Goal: Task Accomplishment & Management: Use online tool/utility

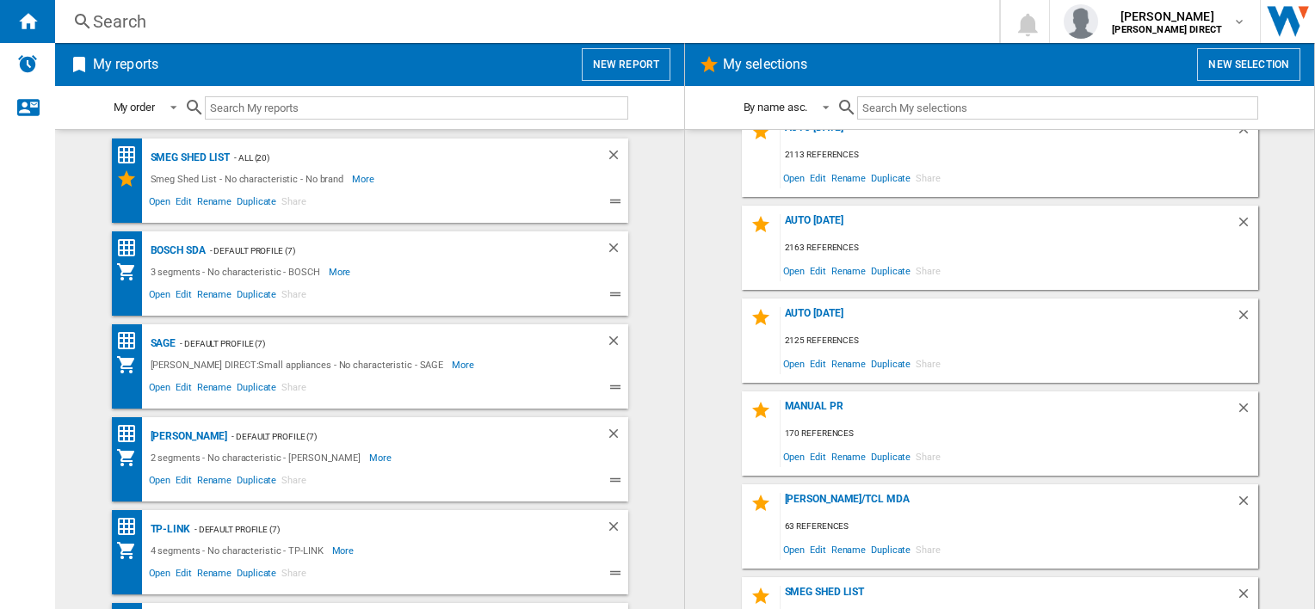
scroll to position [344, 0]
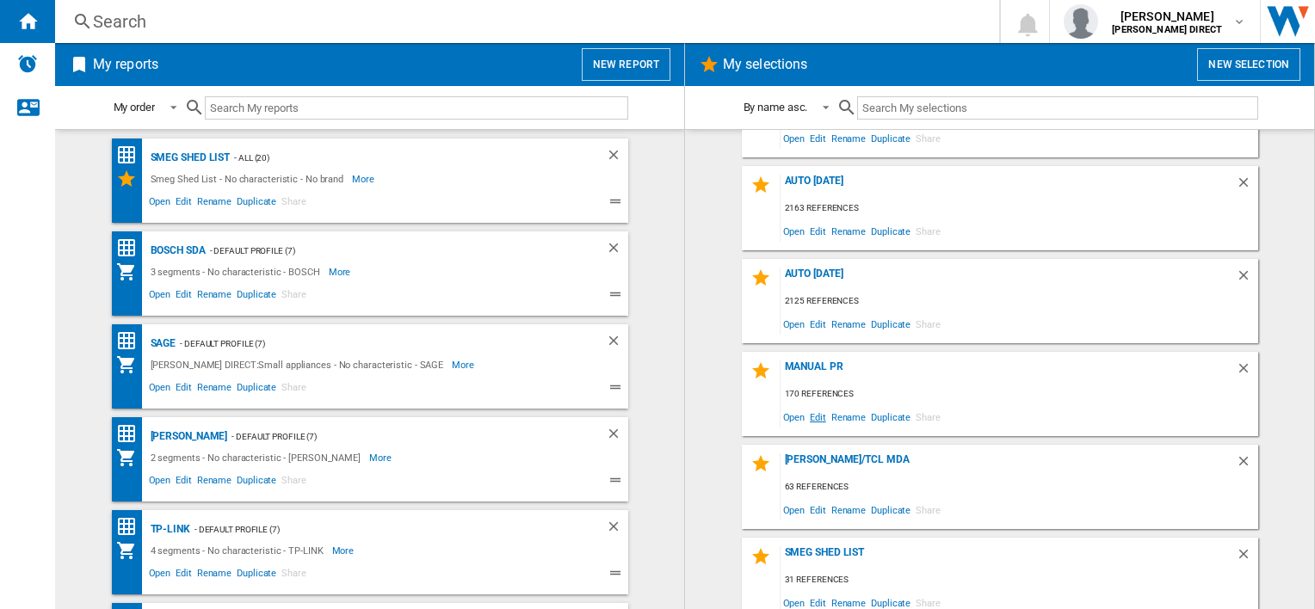
click at [815, 422] on span "Edit" at bounding box center [818, 416] width 22 height 23
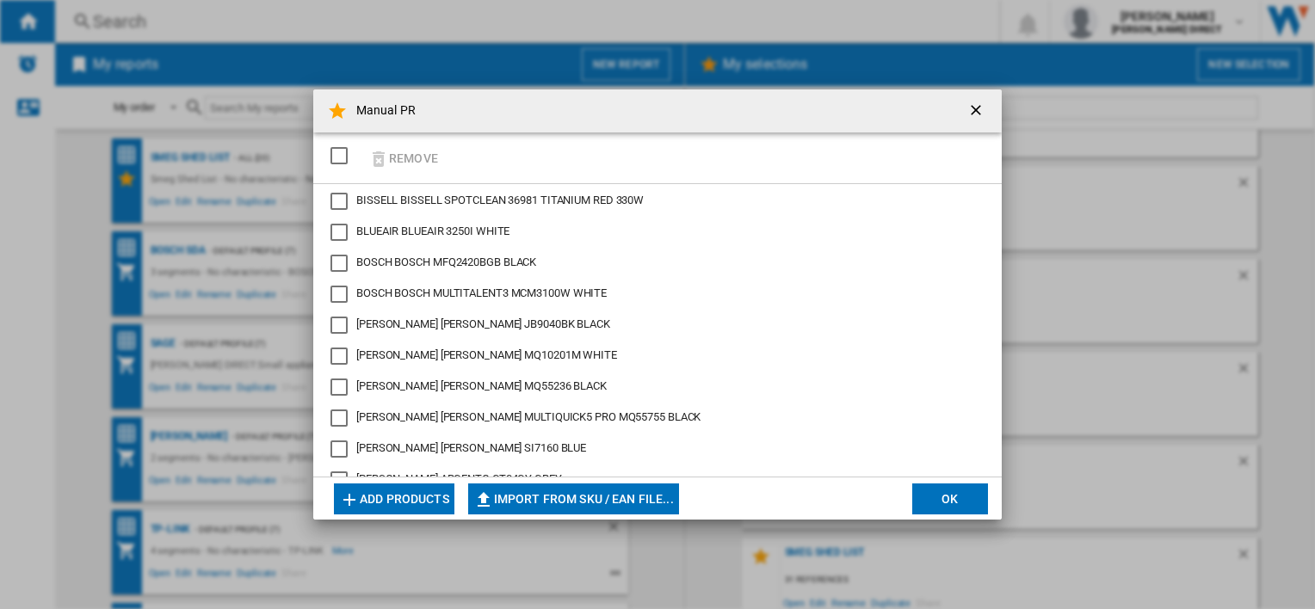
click at [336, 151] on div "SELECTIONS.EDITION_POPUP.SELECT_DESELECT" at bounding box center [338, 155] width 17 height 17
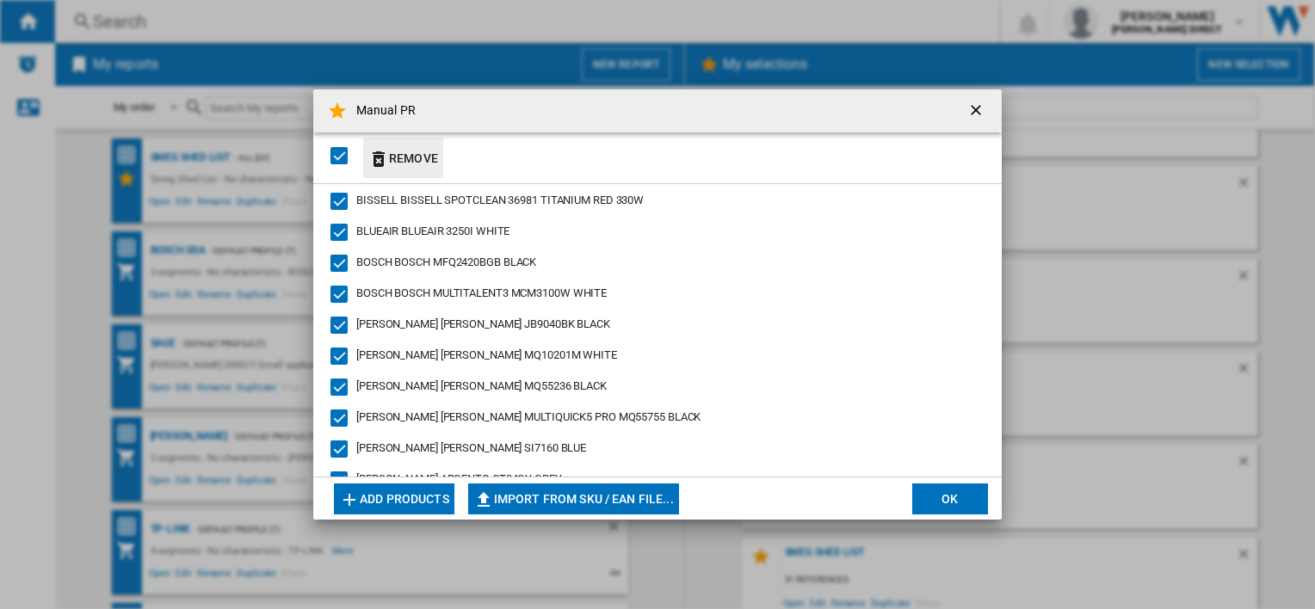
click at [404, 160] on button "Remove" at bounding box center [403, 158] width 80 height 40
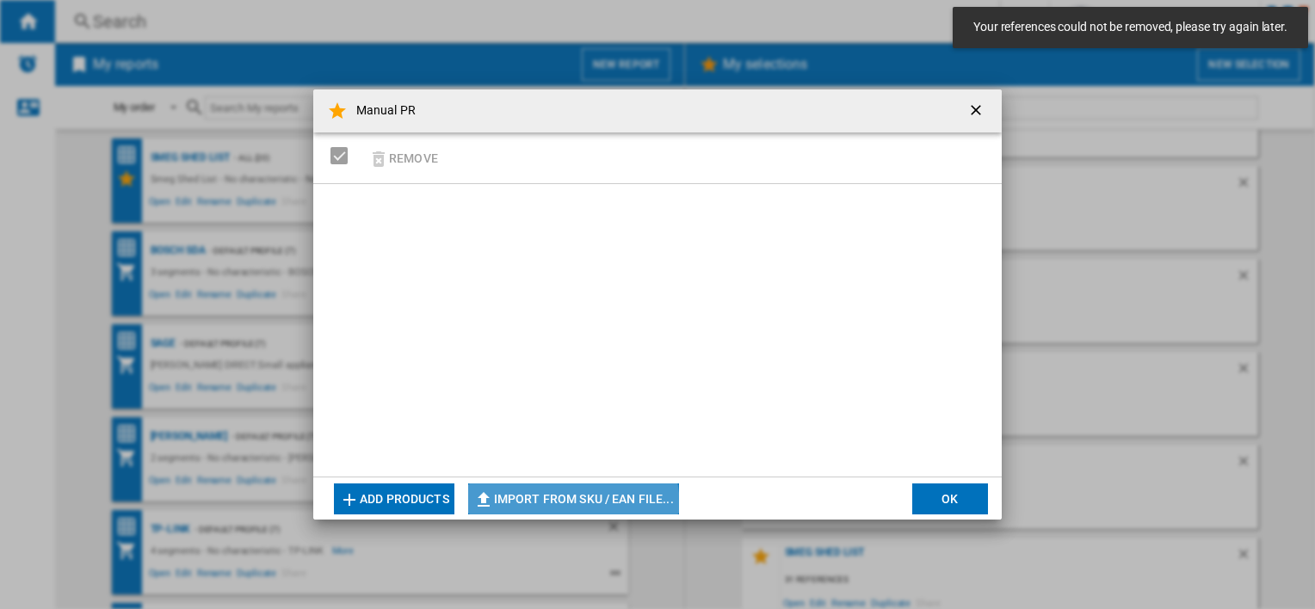
click at [550, 508] on button "Import from SKU / EAN file..." at bounding box center [573, 499] width 211 height 31
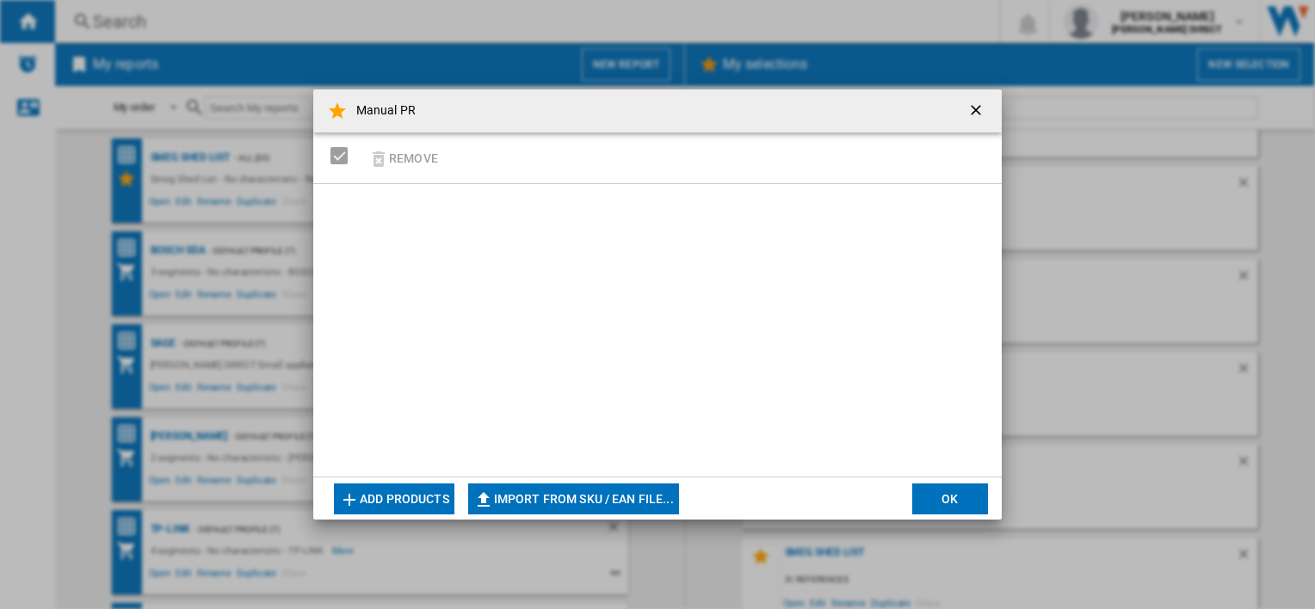
type input "**********"
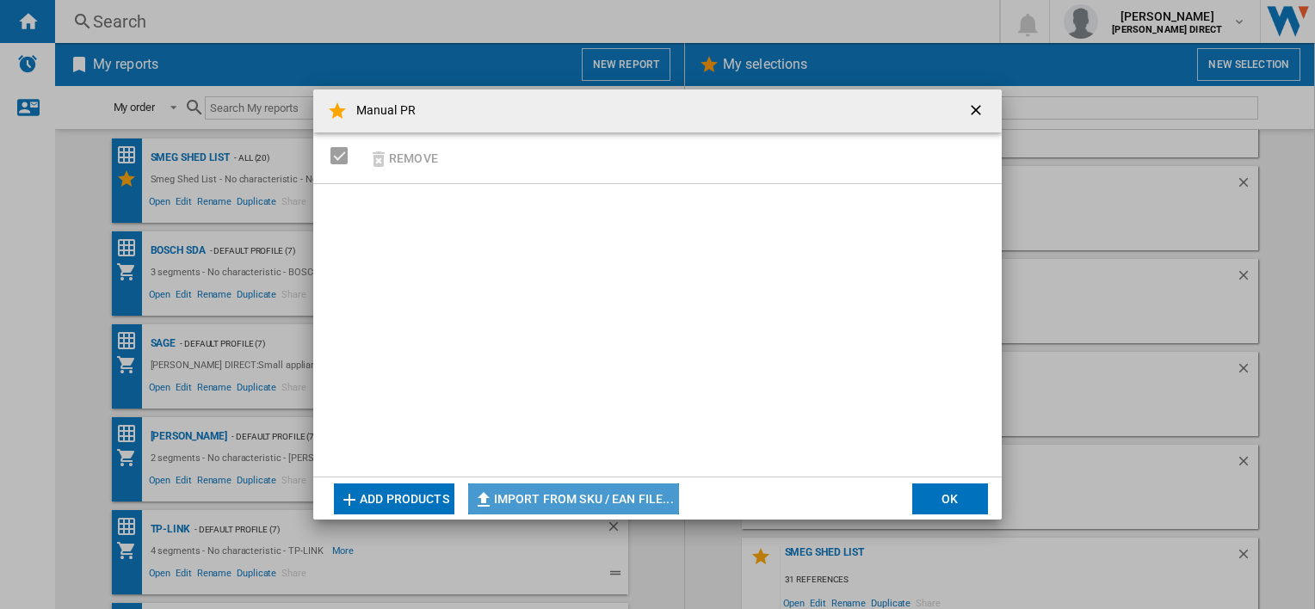
click at [588, 501] on button "Import from SKU / EAN file..." at bounding box center [573, 499] width 211 height 31
type input "**********"
drag, startPoint x: 972, startPoint y: 108, endPoint x: 974, endPoint y: 117, distance: 9.6
click at [974, 107] on ng-md-icon "getI18NText('BUTTONS.CLOSE_DIALOG')" at bounding box center [977, 112] width 21 height 21
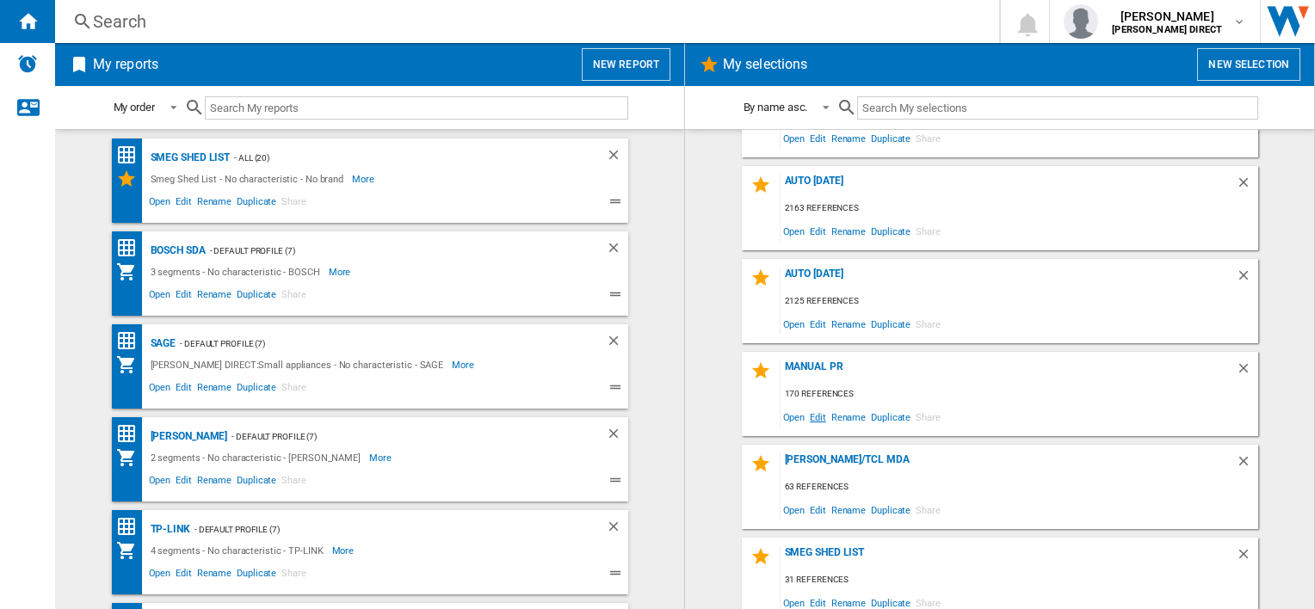
click at [815, 416] on span "Edit" at bounding box center [818, 416] width 22 height 23
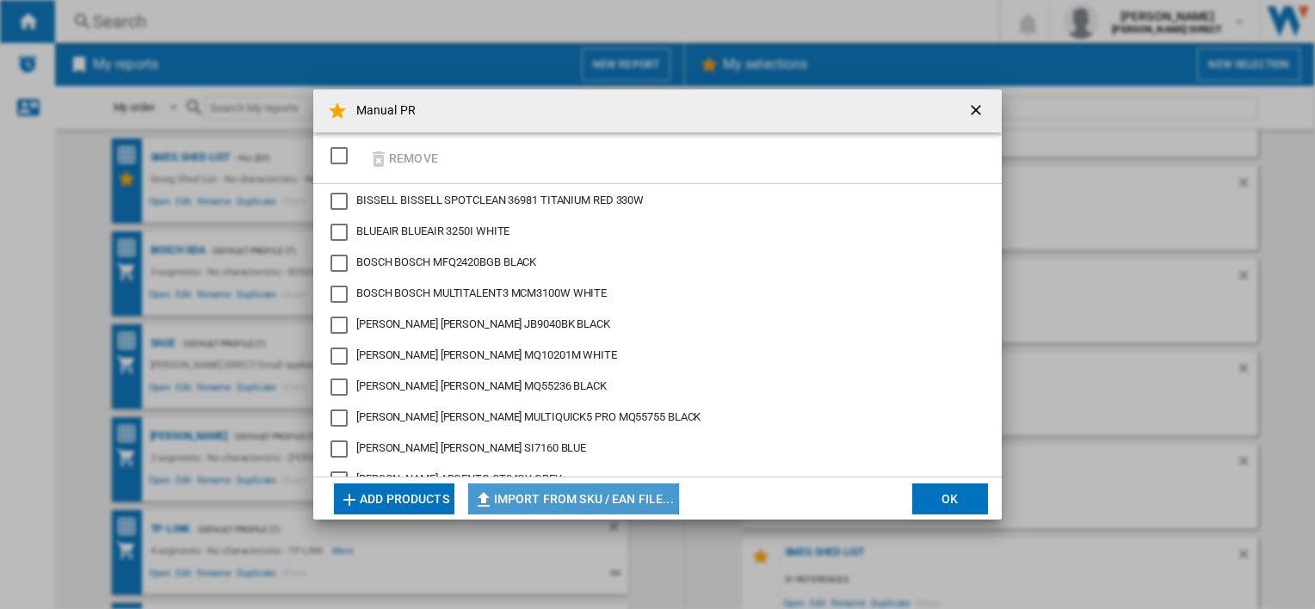
click at [520, 493] on button "Import from SKU / EAN file..." at bounding box center [573, 499] width 211 height 31
type input "**********"
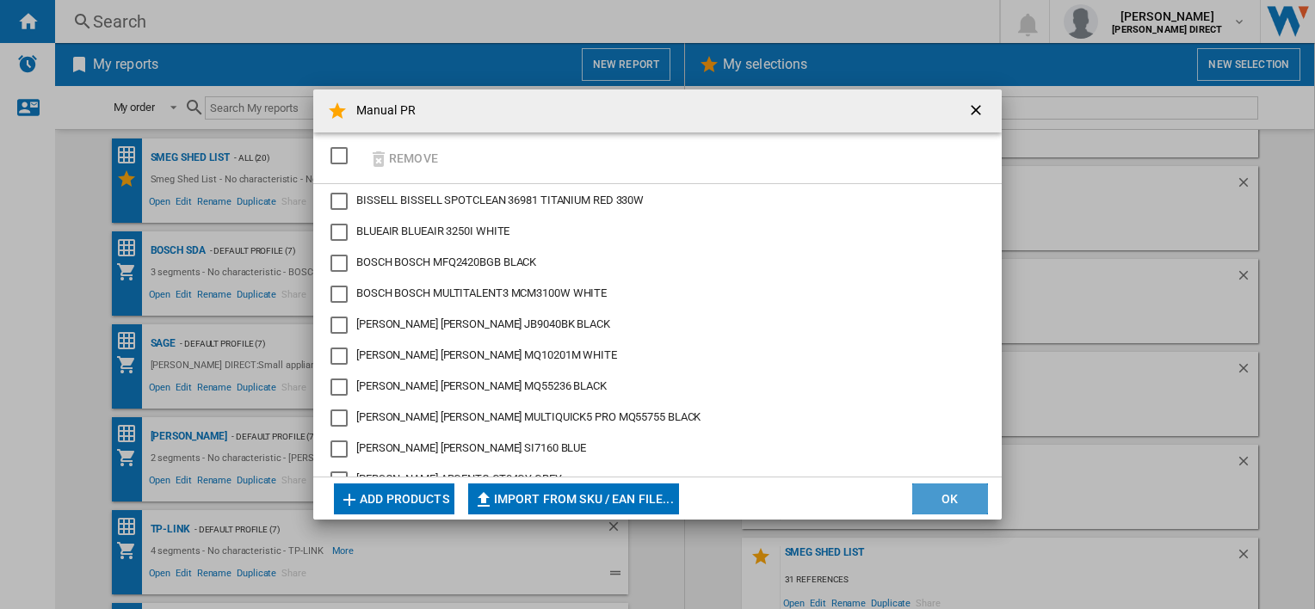
click at [959, 495] on button "OK" at bounding box center [950, 499] width 76 height 31
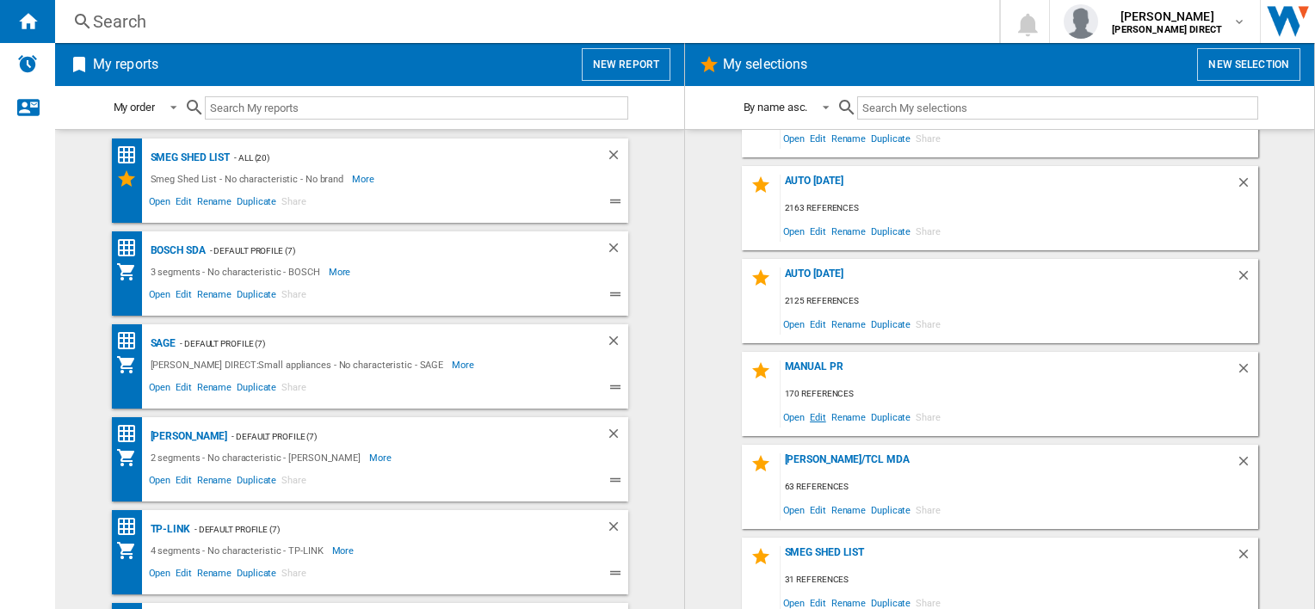
click at [818, 418] on span "Edit" at bounding box center [818, 416] width 22 height 23
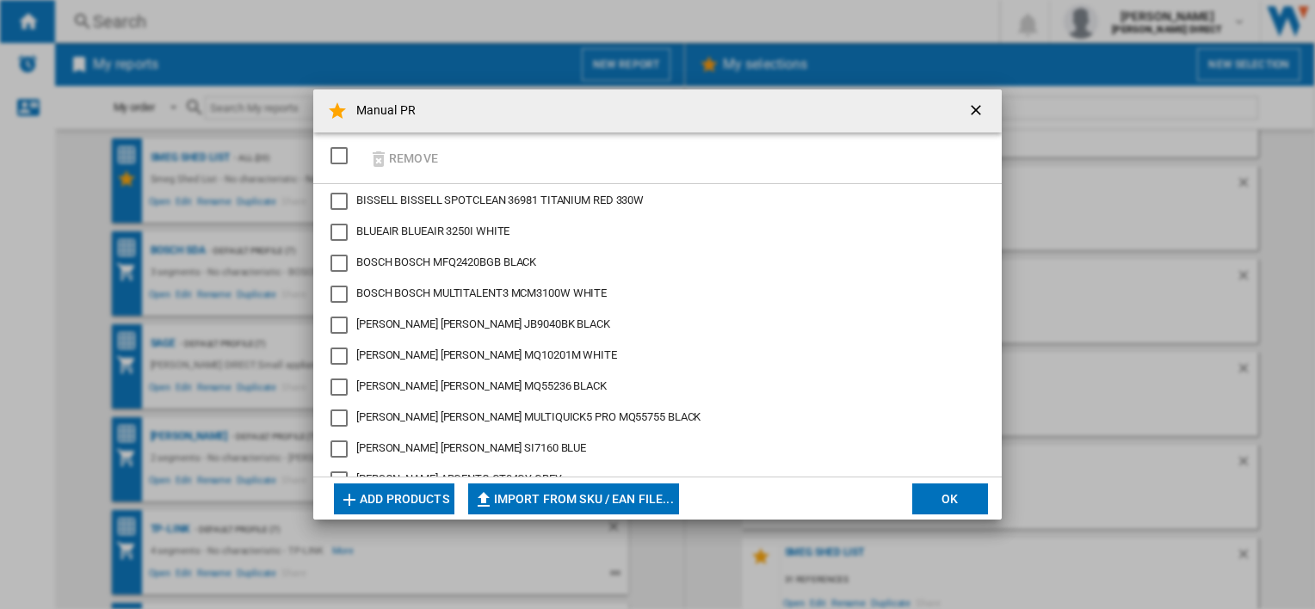
click at [344, 158] on div "SELECTIONS.EDITION_POPUP.SELECT_DESELECT" at bounding box center [338, 155] width 17 height 17
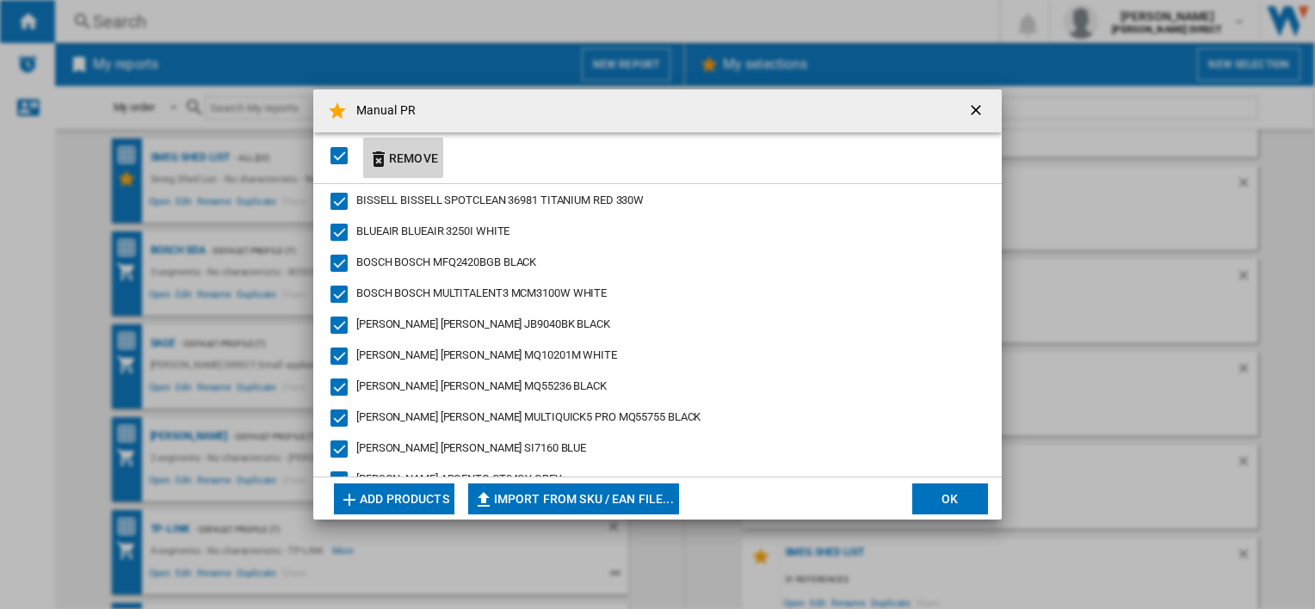
click at [385, 162] on ng-md-icon "Manual PR ..." at bounding box center [378, 159] width 21 height 21
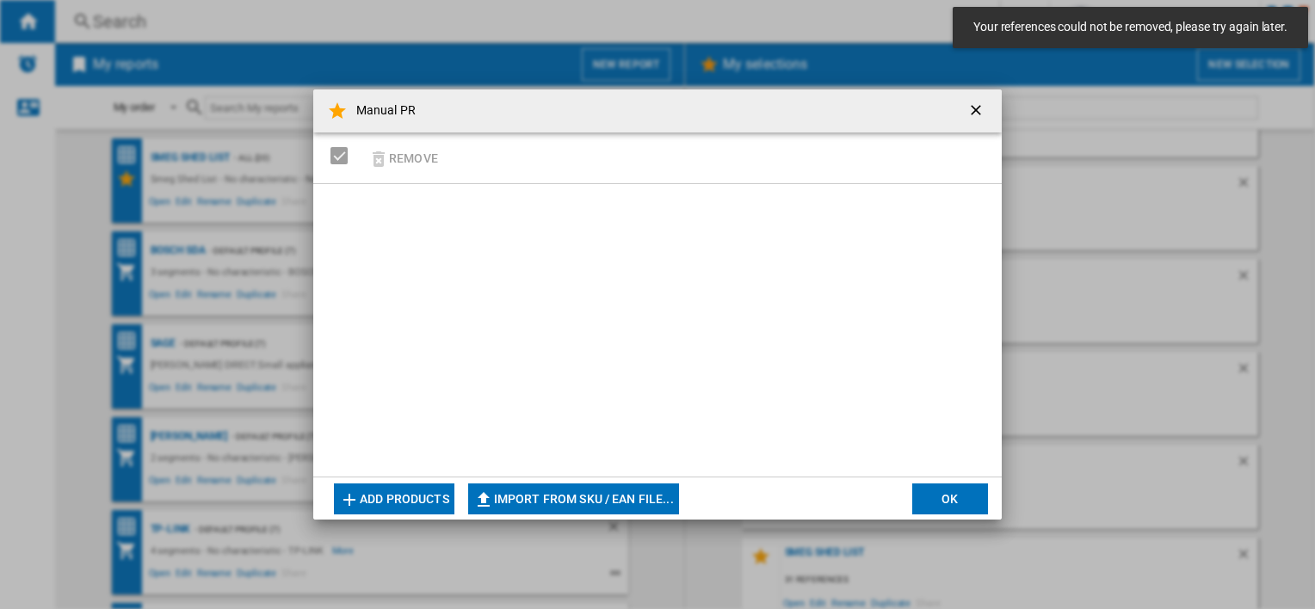
click at [558, 506] on button "Import from SKU / EAN file..." at bounding box center [573, 499] width 211 height 31
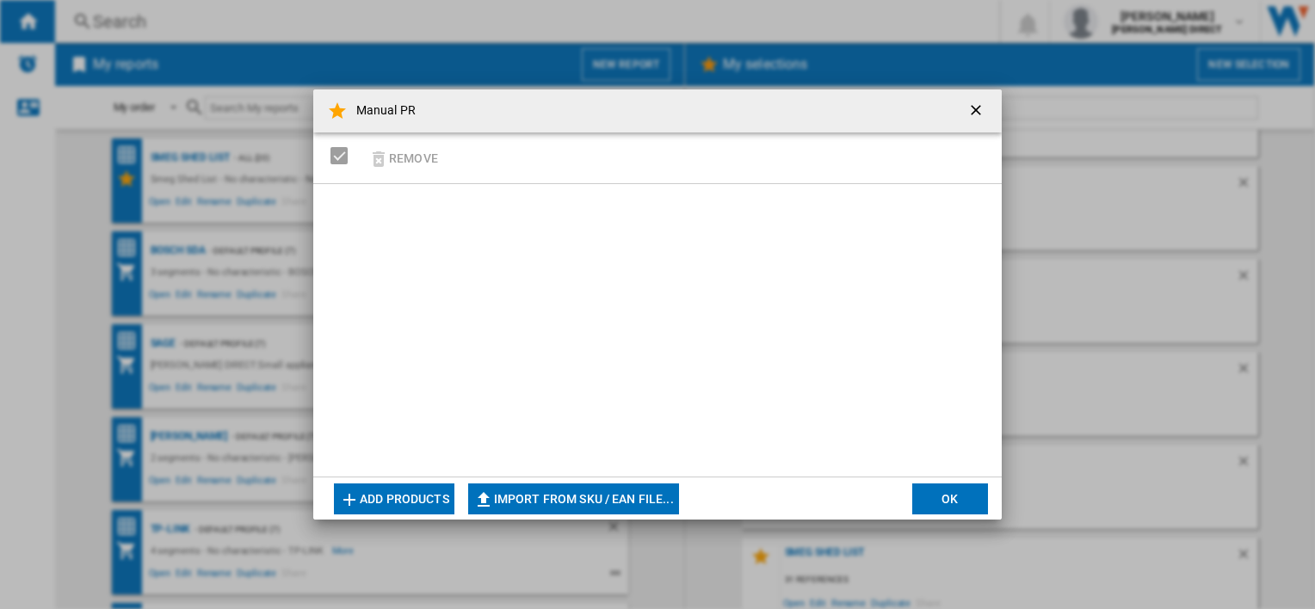
type input "**********"
click at [974, 110] on ng-md-icon "getI18NText('BUTTONS.CLOSE_DIALOG')" at bounding box center [977, 112] width 21 height 21
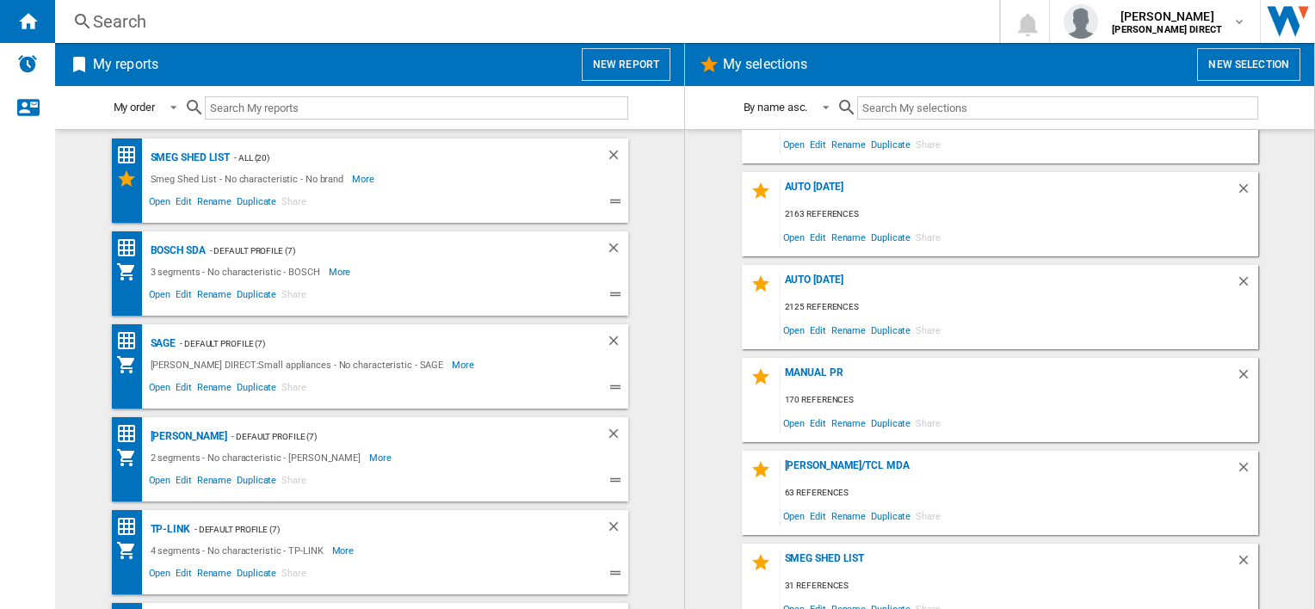
scroll to position [344, 0]
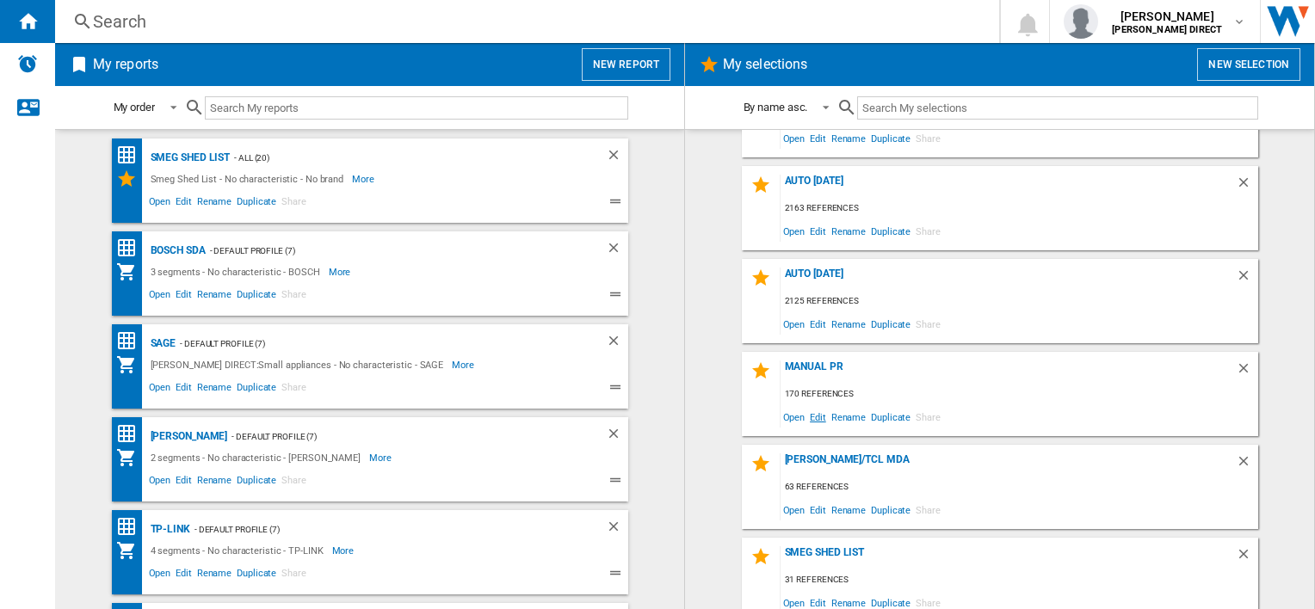
click at [812, 420] on span "Edit" at bounding box center [818, 416] width 22 height 23
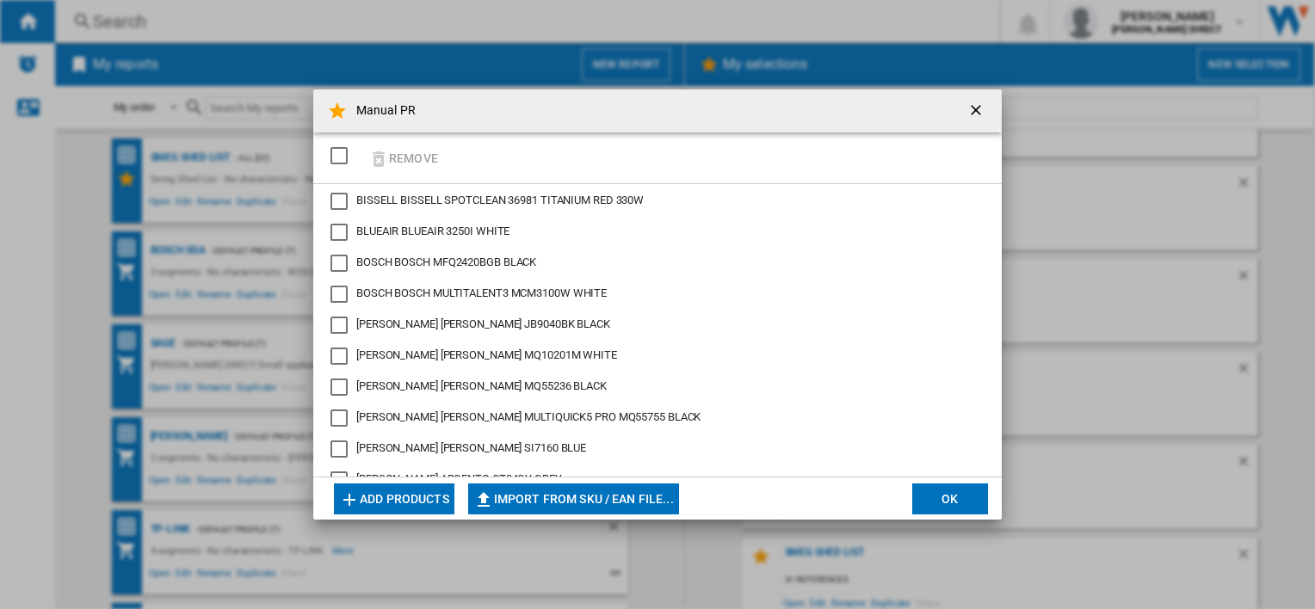
click at [341, 148] on div "SELECTIONS.EDITION_POPUP.SELECT_DESELECT" at bounding box center [338, 155] width 17 height 17
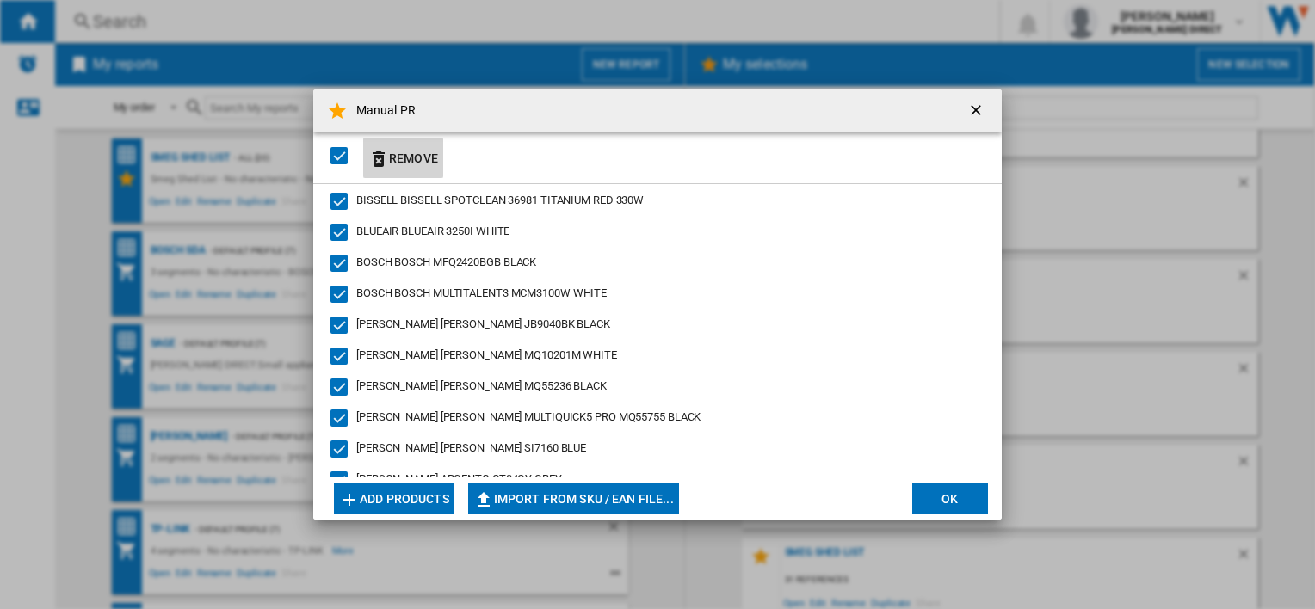
click at [396, 157] on button "Remove" at bounding box center [403, 158] width 80 height 40
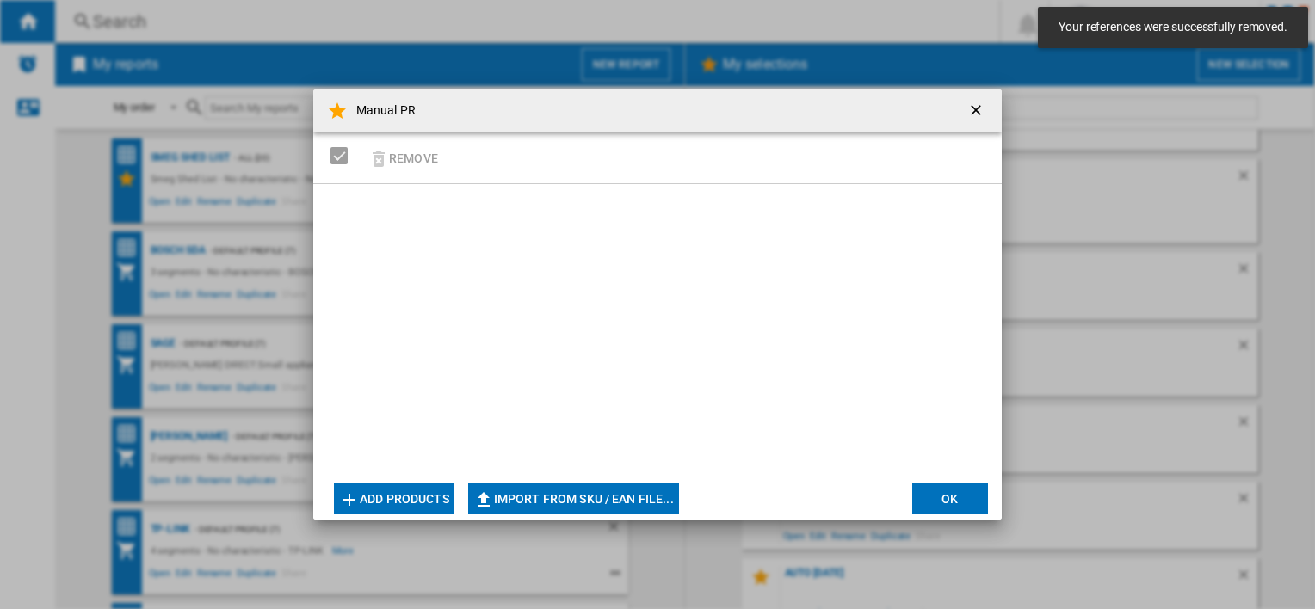
scroll to position [356, 0]
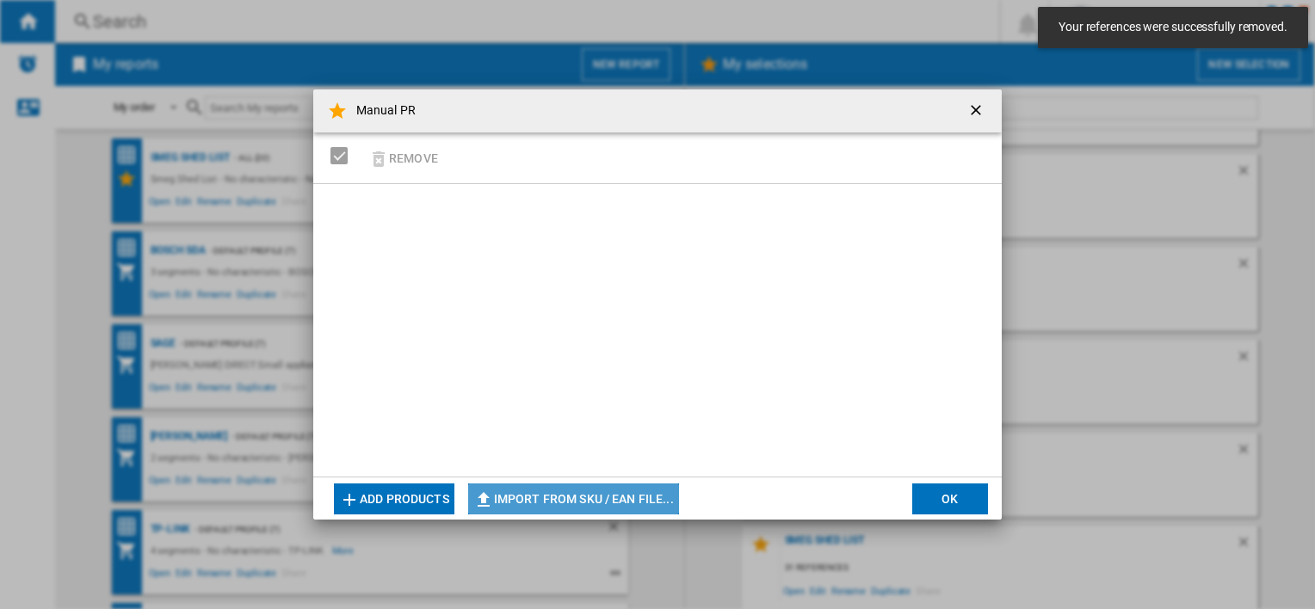
click at [584, 496] on button "Import from SKU / EAN file..." at bounding box center [573, 499] width 211 height 31
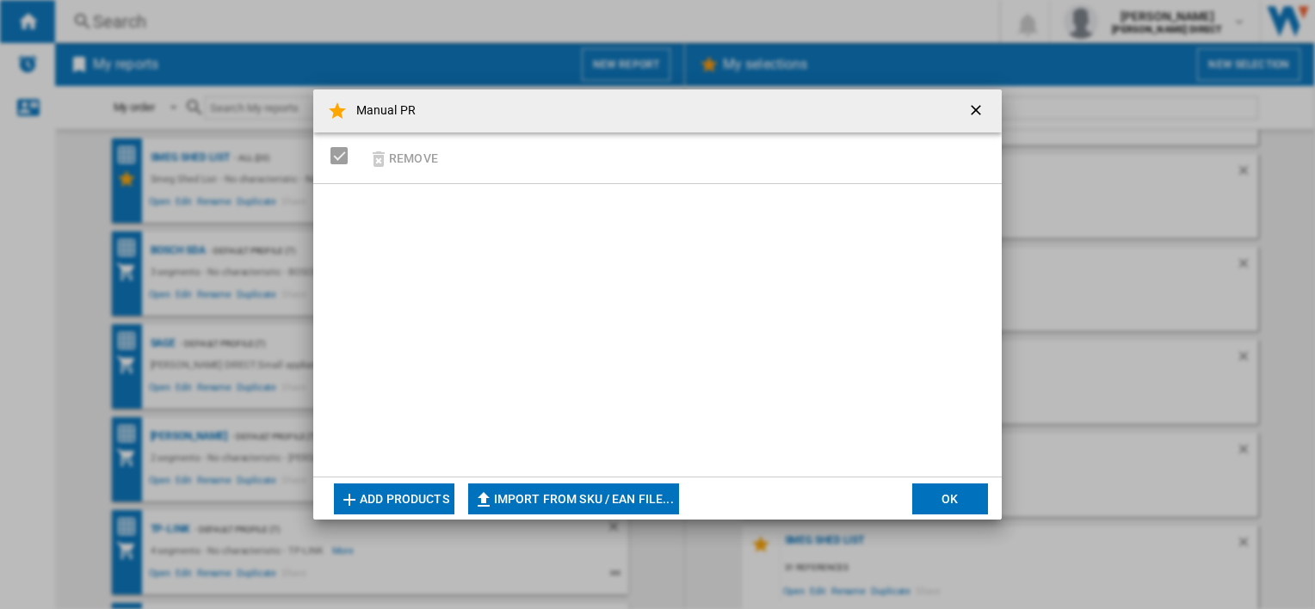
type input "**********"
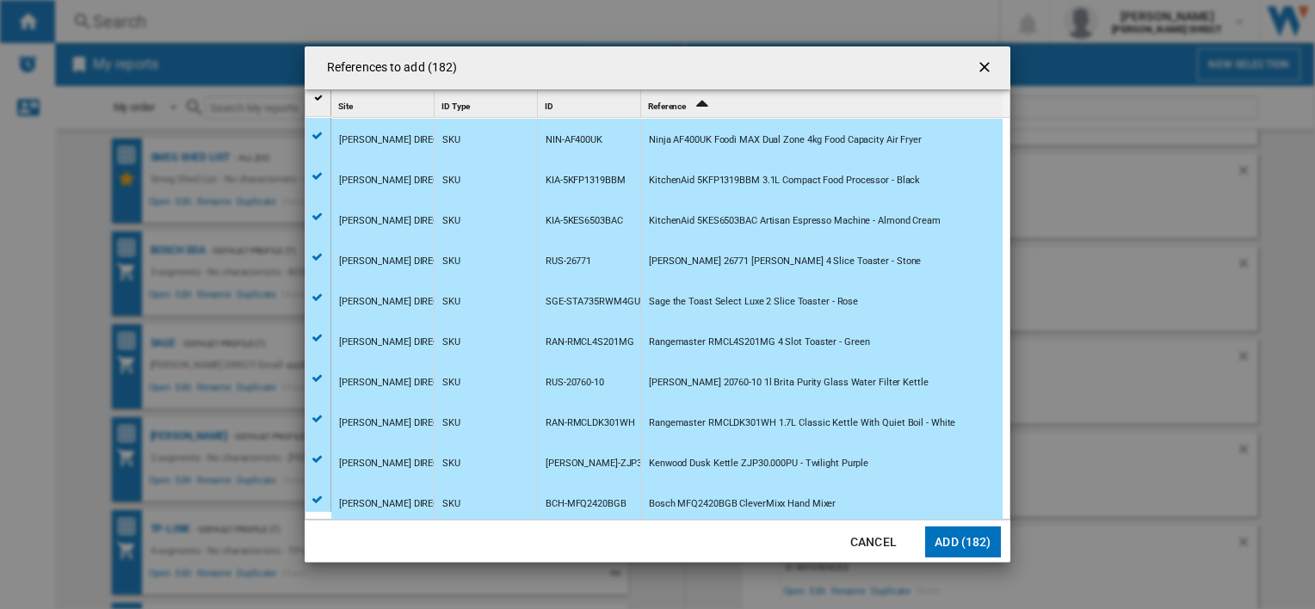
click at [956, 545] on button "Add (182)" at bounding box center [963, 542] width 76 height 31
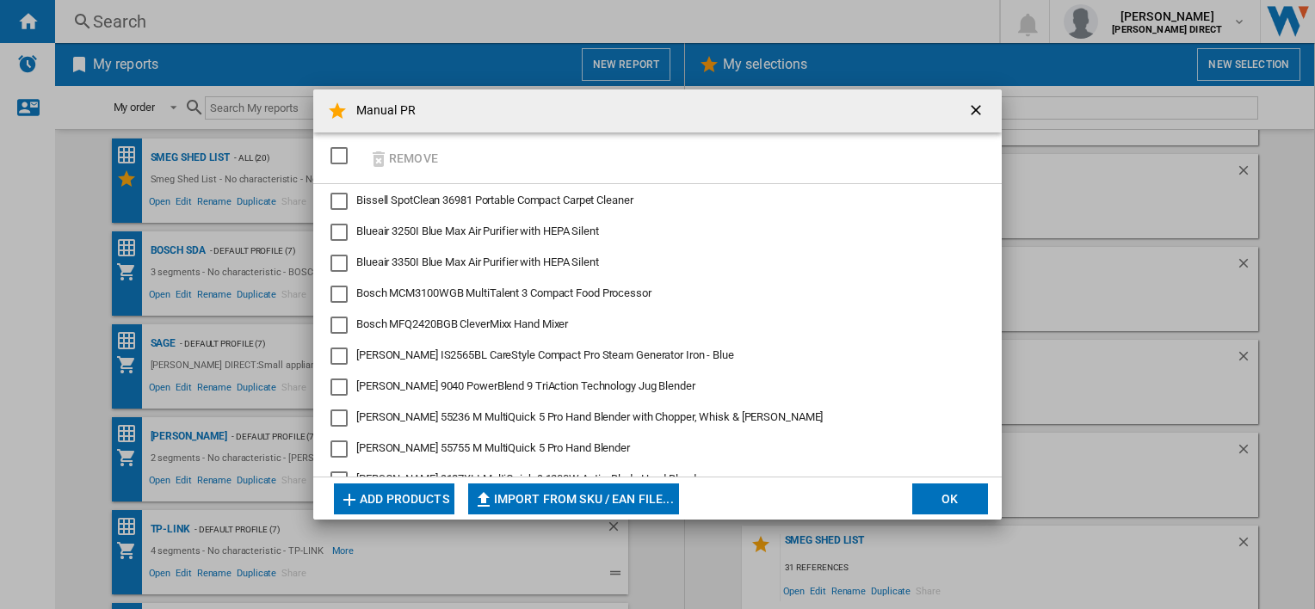
click at [945, 490] on button "OK" at bounding box center [950, 499] width 76 height 31
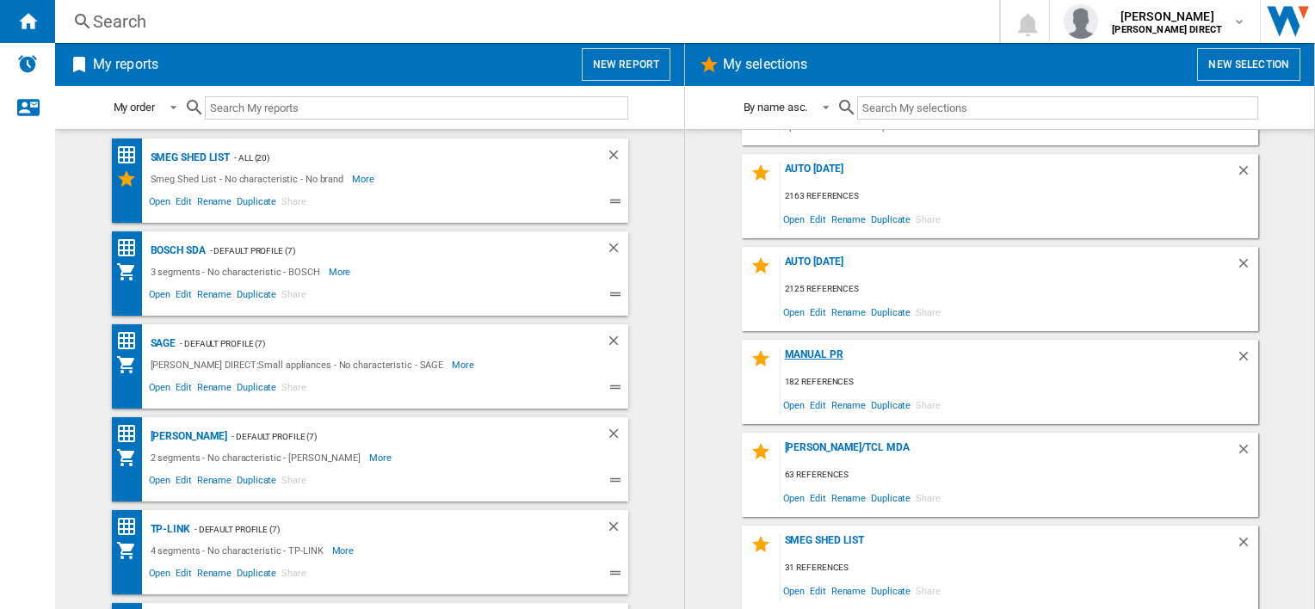
click at [819, 356] on div "Manual PR" at bounding box center [1007, 359] width 455 height 23
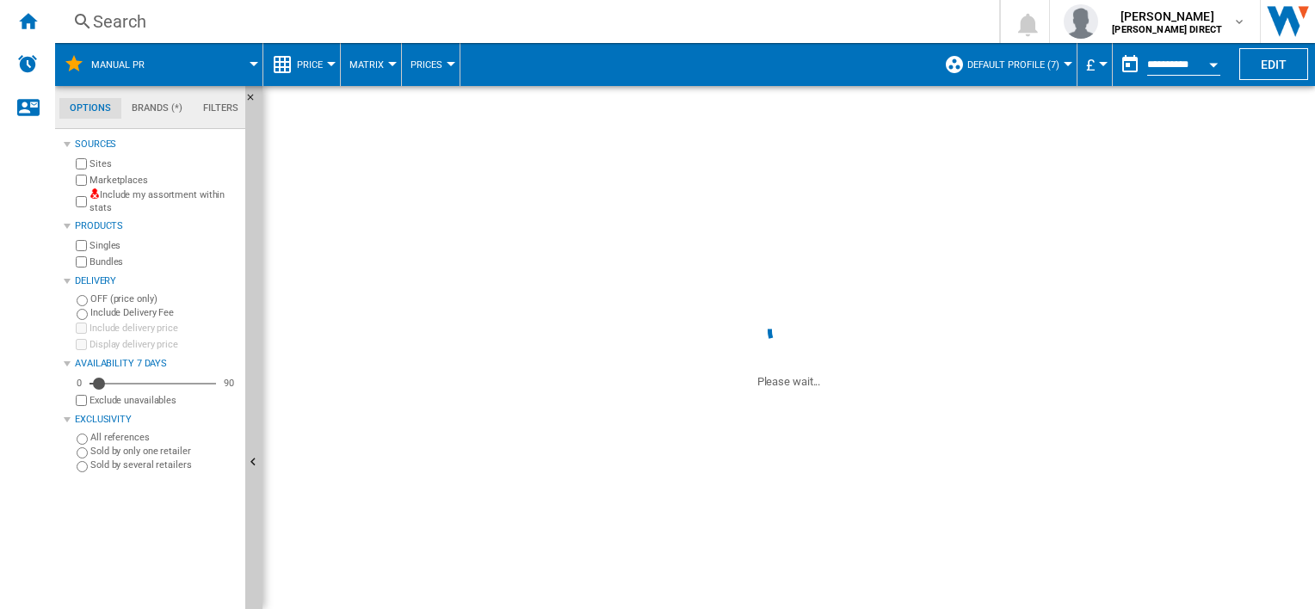
click at [165, 199] on label "Include my assortment within stats" at bounding box center [163, 201] width 149 height 27
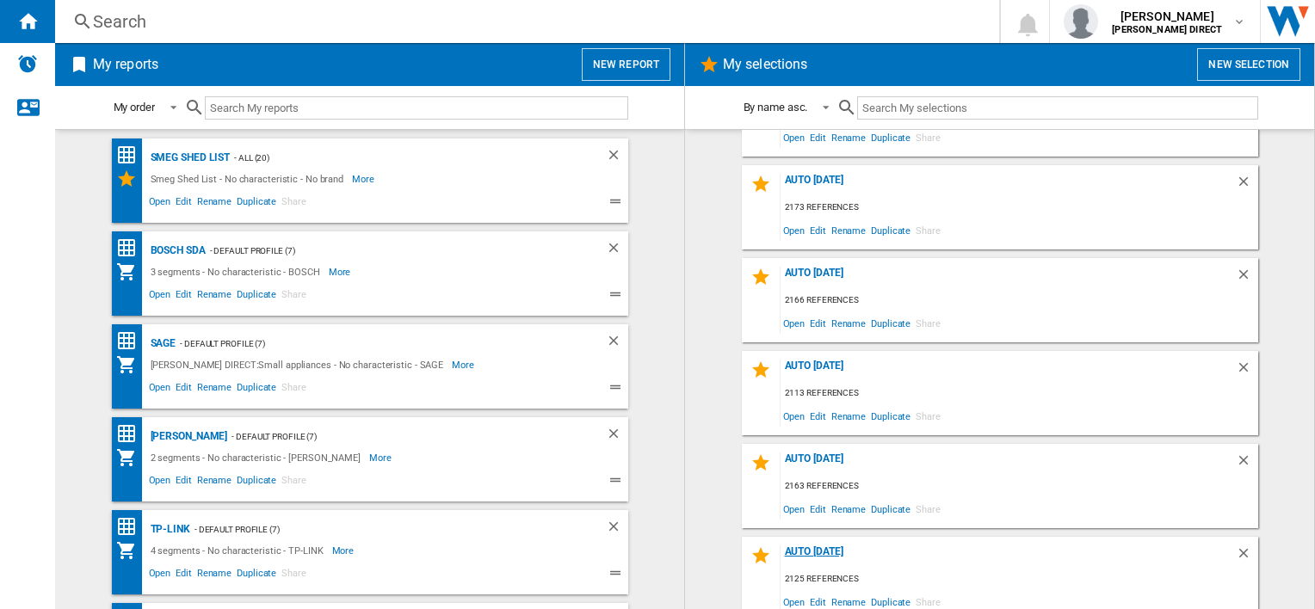
scroll to position [172, 0]
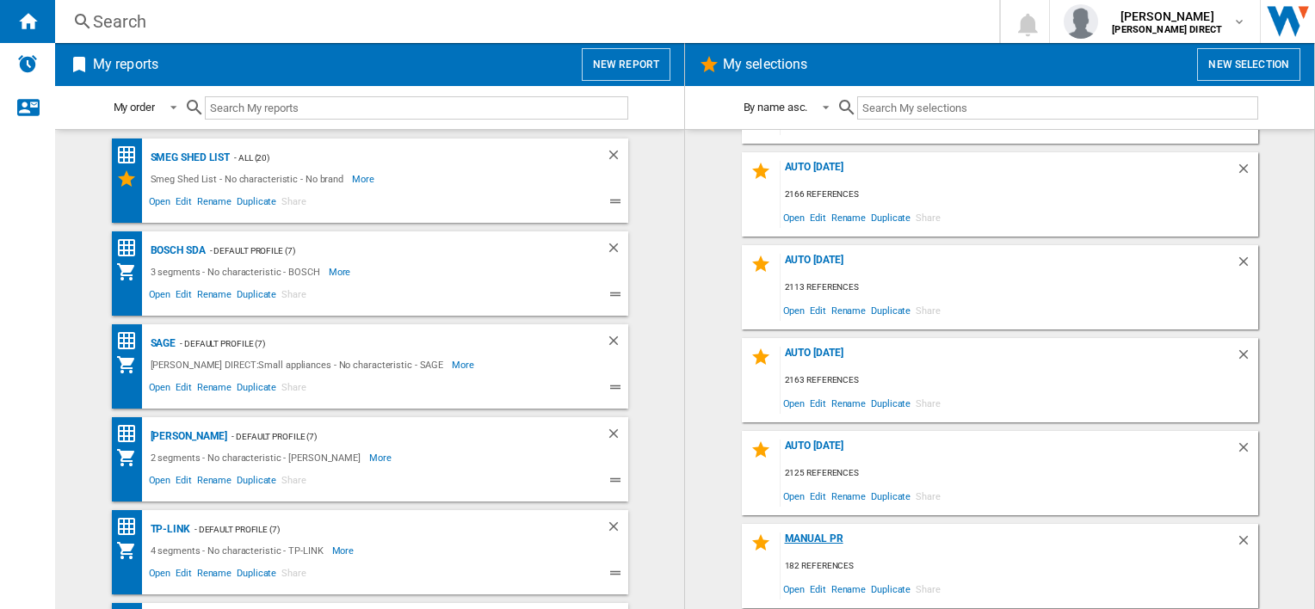
click at [790, 542] on div "Manual PR" at bounding box center [1007, 544] width 455 height 23
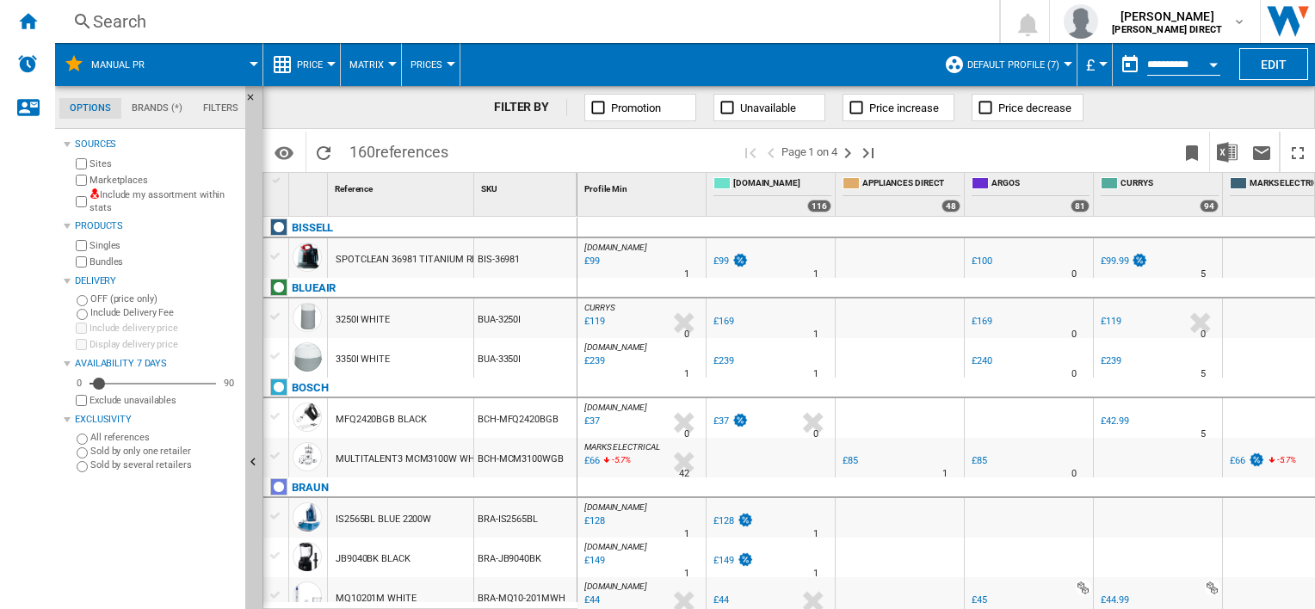
click at [122, 206] on label "Include my assortment within stats" at bounding box center [163, 201] width 149 height 27
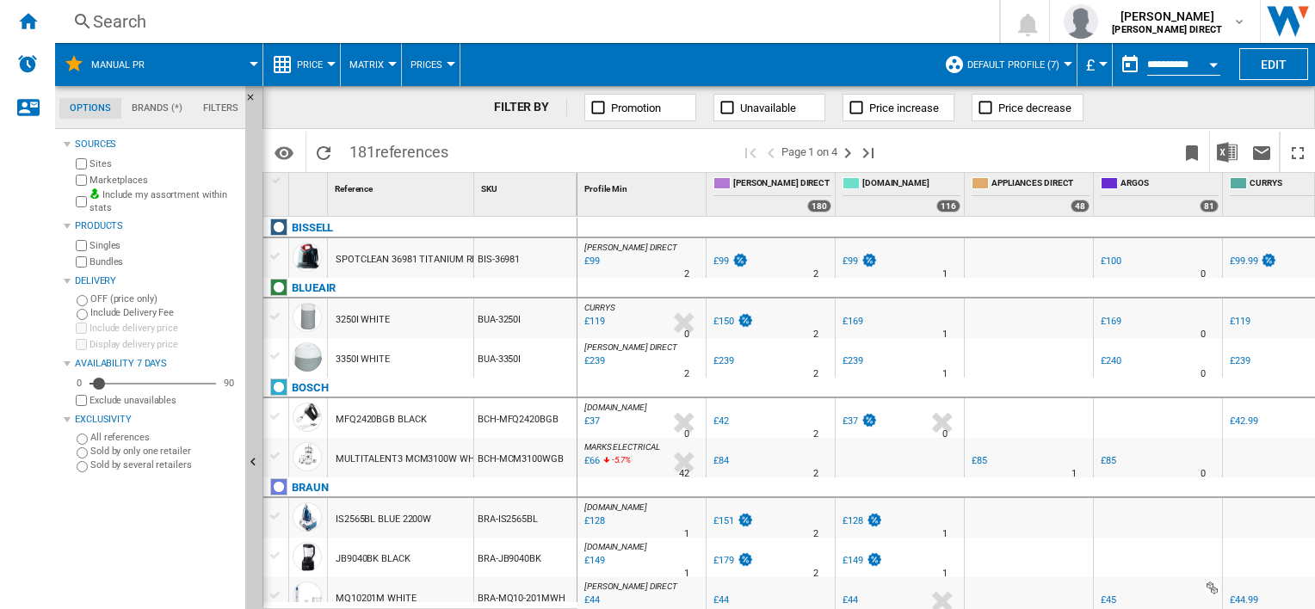
click at [357, 76] on button "Matrix" at bounding box center [370, 64] width 43 height 43
click at [381, 145] on span "Ranking" at bounding box center [377, 147] width 46 height 15
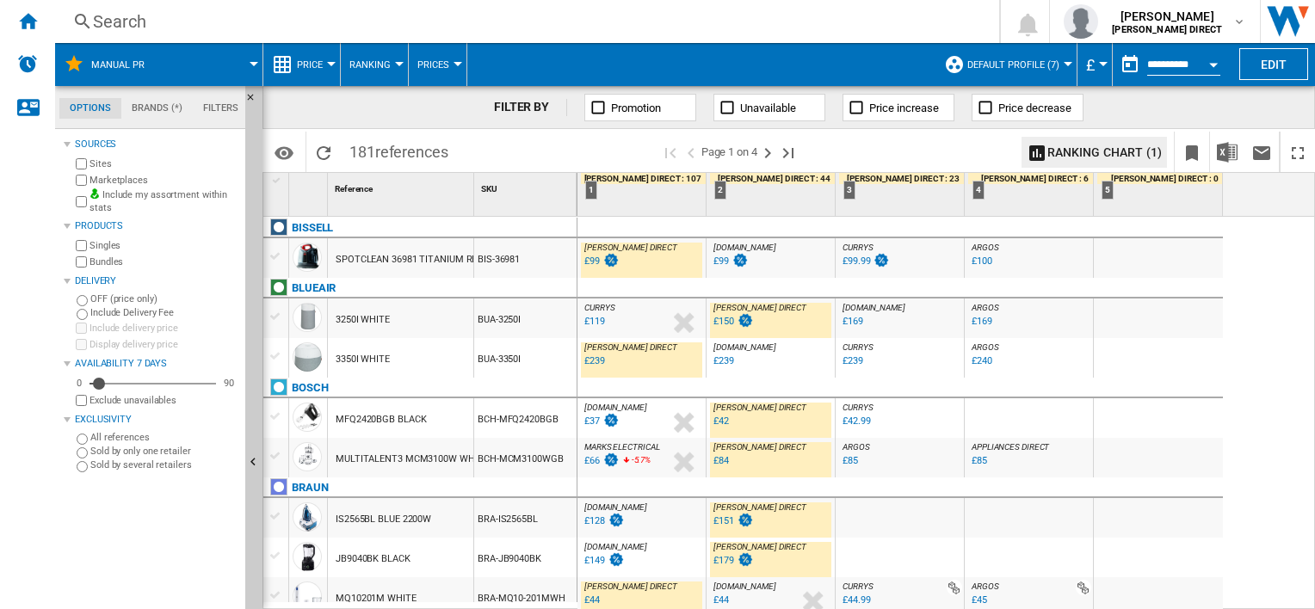
click at [588, 264] on div "£99" at bounding box center [591, 261] width 15 height 11
click at [595, 367] on div "£239" at bounding box center [593, 361] width 23 height 17
click at [728, 322] on div "£150" at bounding box center [723, 321] width 21 height 11
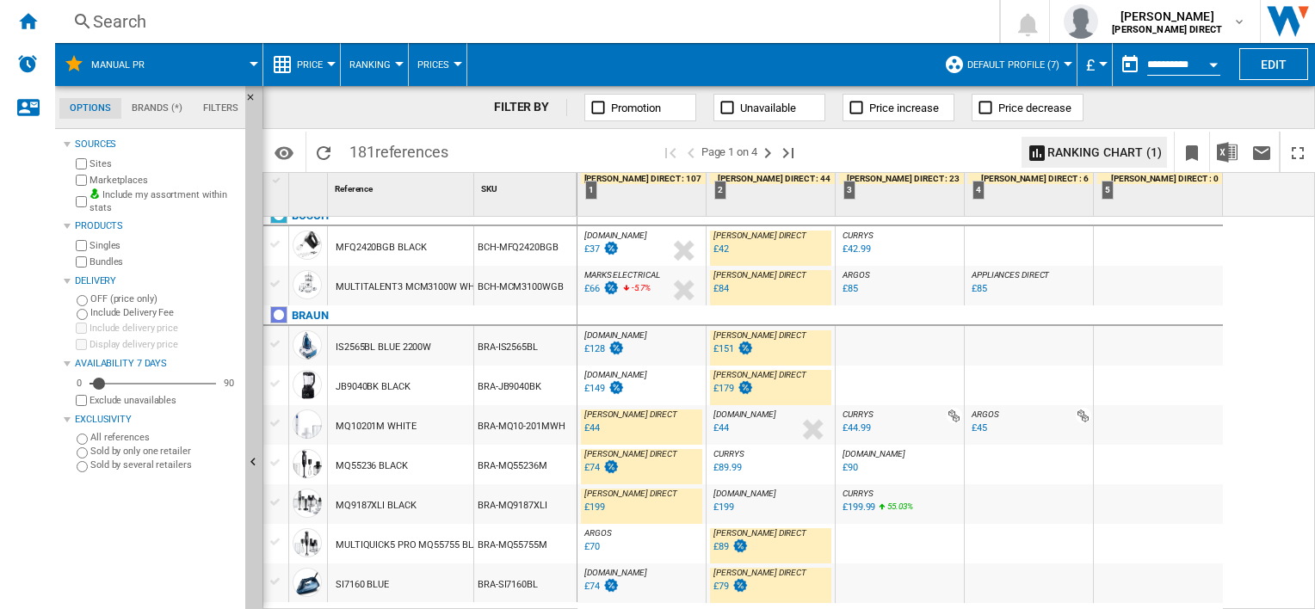
click at [721, 354] on div "£151" at bounding box center [723, 348] width 21 height 11
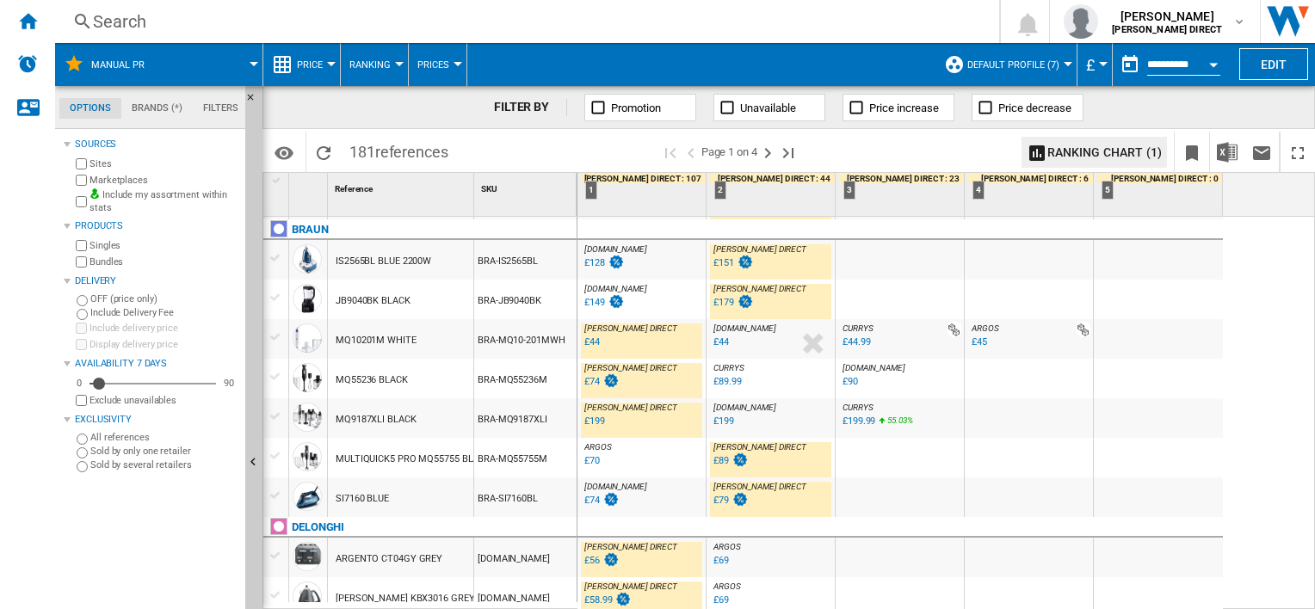
click at [724, 505] on div "£79" at bounding box center [720, 500] width 15 height 11
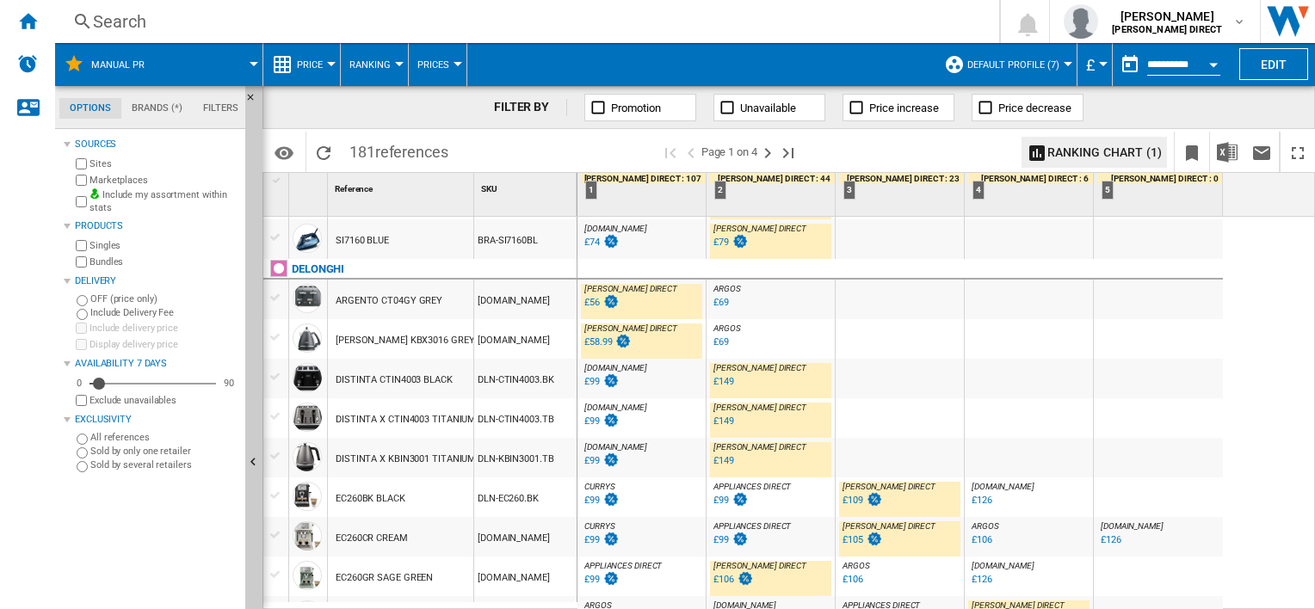
click at [719, 389] on div "£149" at bounding box center [722, 381] width 23 height 17
click at [717, 423] on div "£149" at bounding box center [723, 421] width 21 height 11
click at [728, 465] on div "£149" at bounding box center [723, 460] width 21 height 11
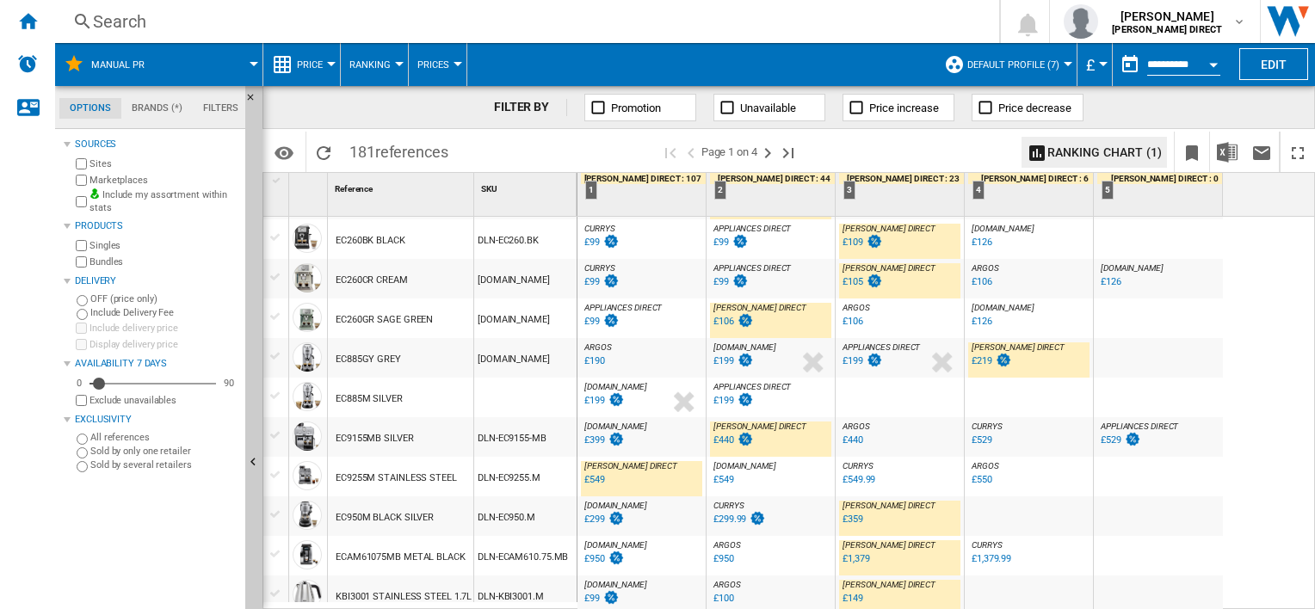
scroll to position [860, 0]
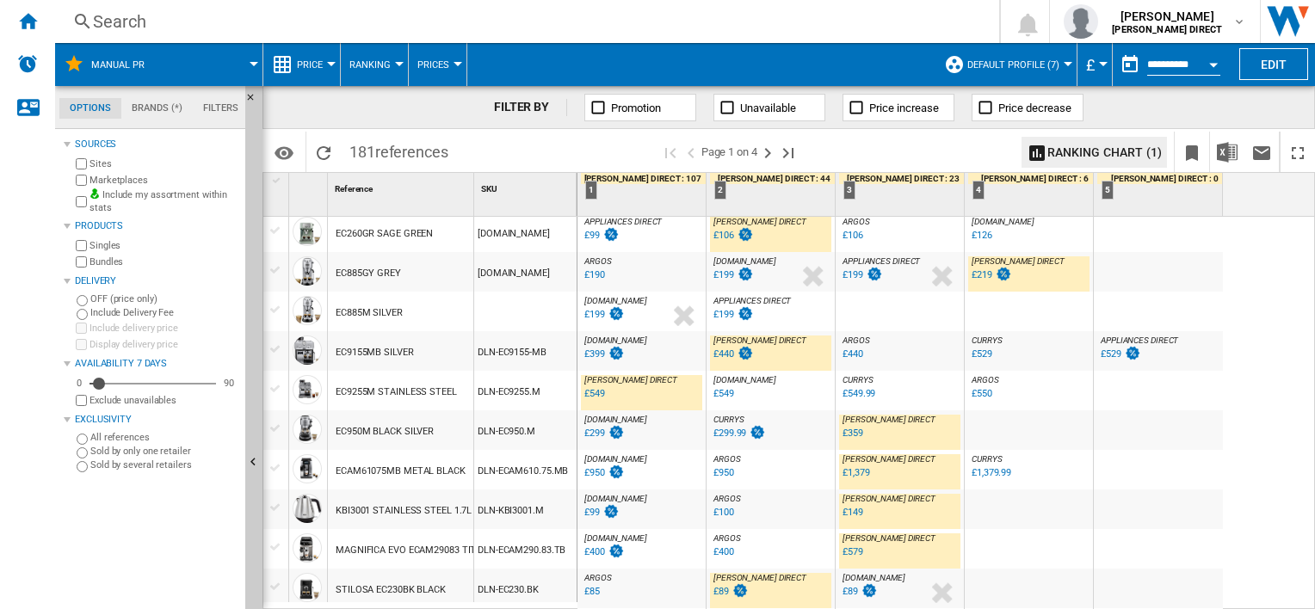
click at [856, 434] on div "£359" at bounding box center [852, 433] width 21 height 11
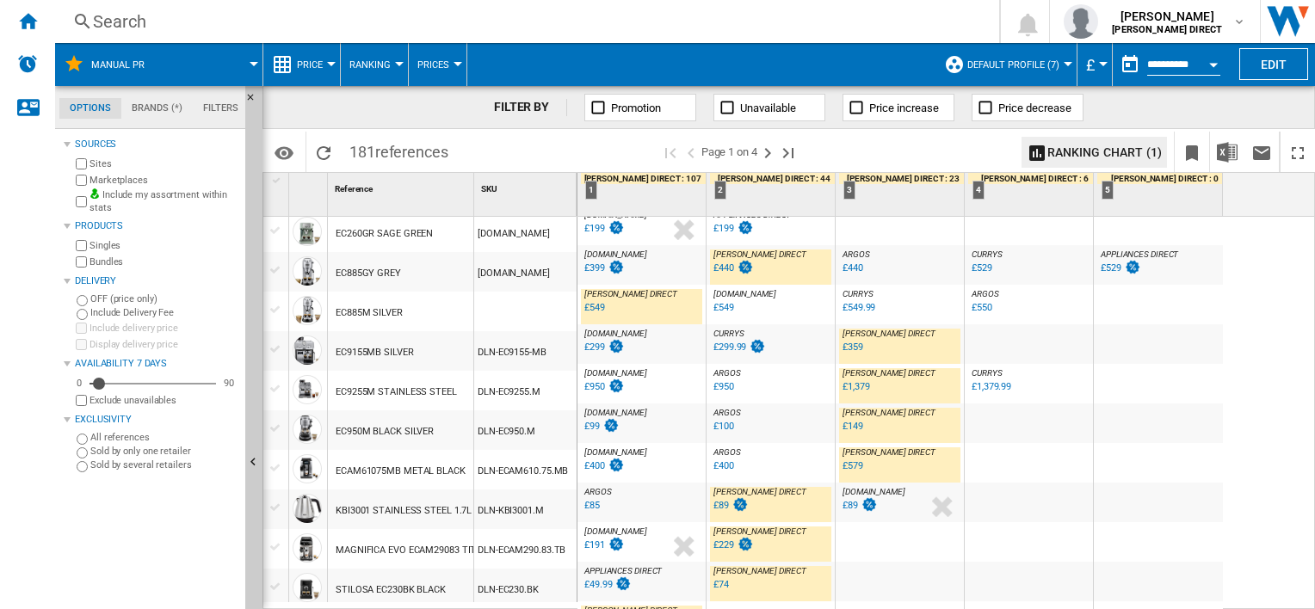
scroll to position [946, 0]
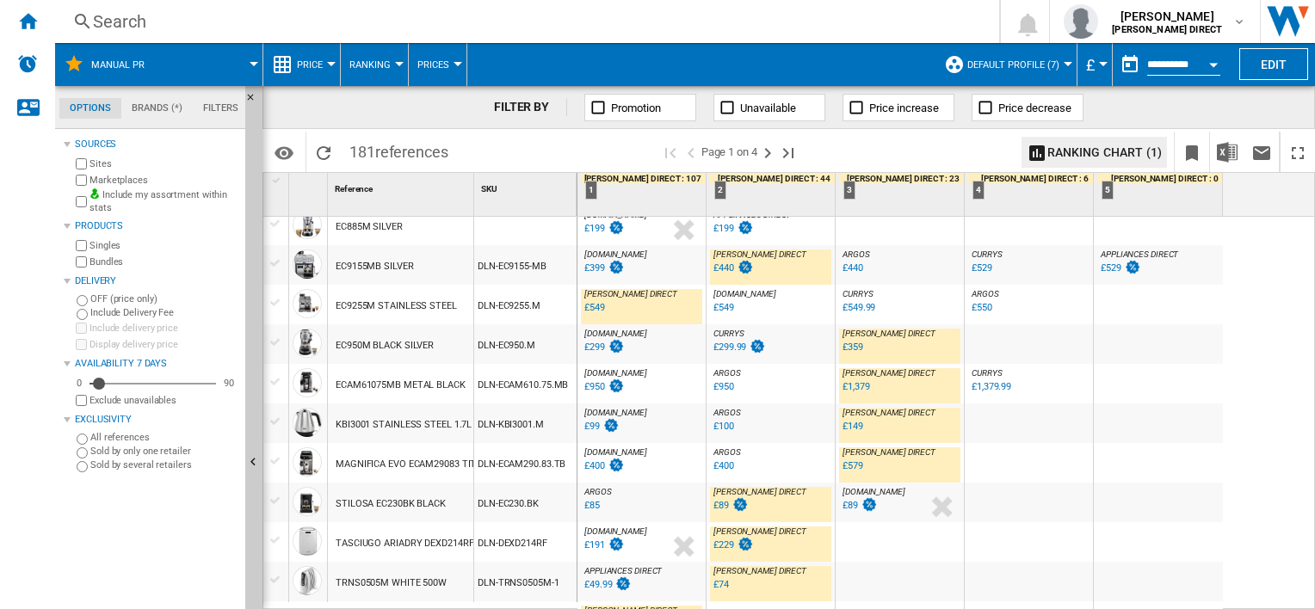
click at [847, 428] on div "£149" at bounding box center [852, 426] width 21 height 11
click at [856, 391] on div "£1,379" at bounding box center [855, 386] width 27 height 11
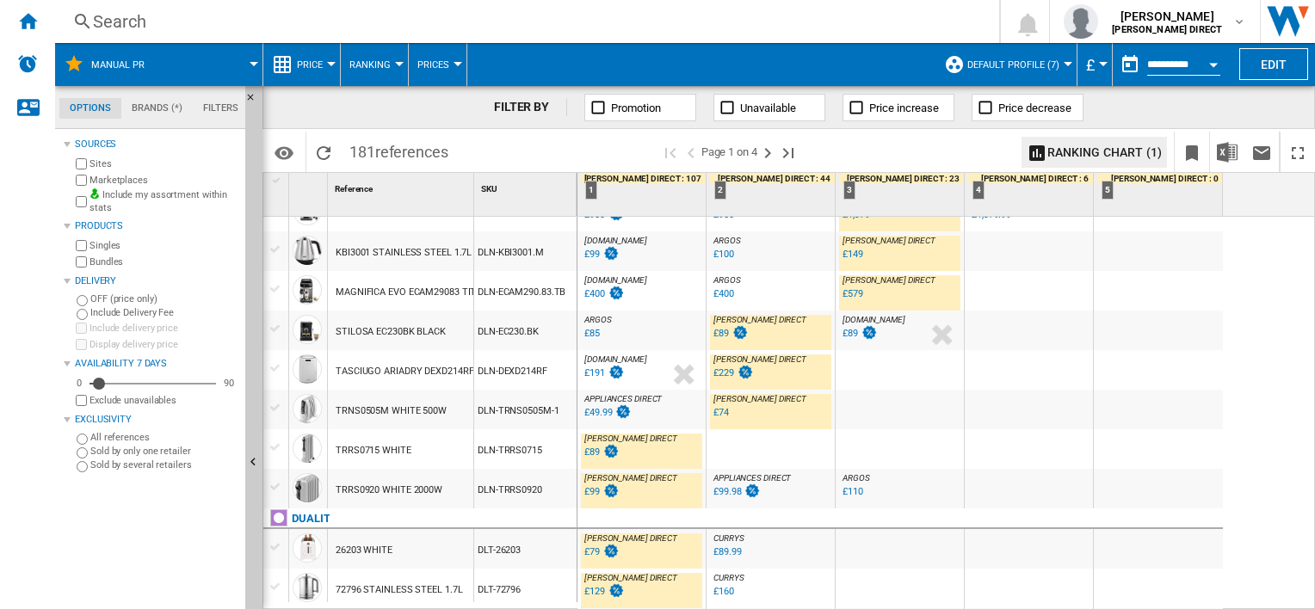
scroll to position [1377, 0]
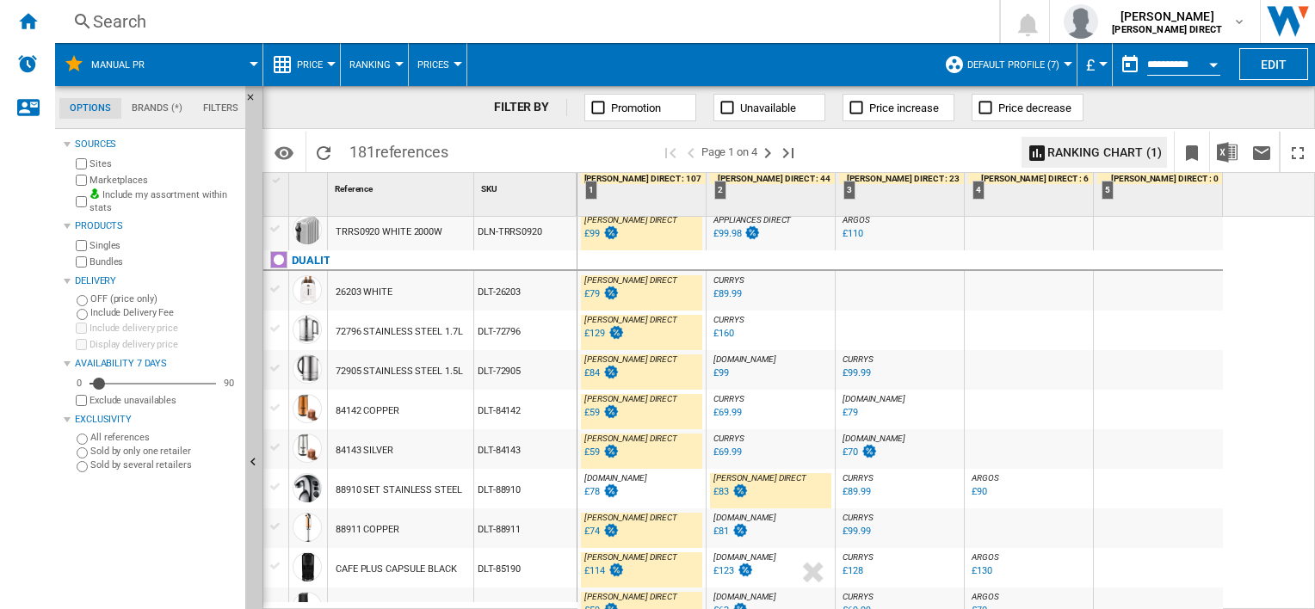
click at [596, 298] on div "£79" at bounding box center [591, 293] width 15 height 11
click at [597, 334] on div "£129" at bounding box center [594, 333] width 21 height 11
click at [589, 333] on div "£129" at bounding box center [594, 333] width 21 height 11
click at [592, 372] on div "£84" at bounding box center [591, 372] width 15 height 11
click at [600, 417] on div "£59" at bounding box center [601, 412] width 38 height 17
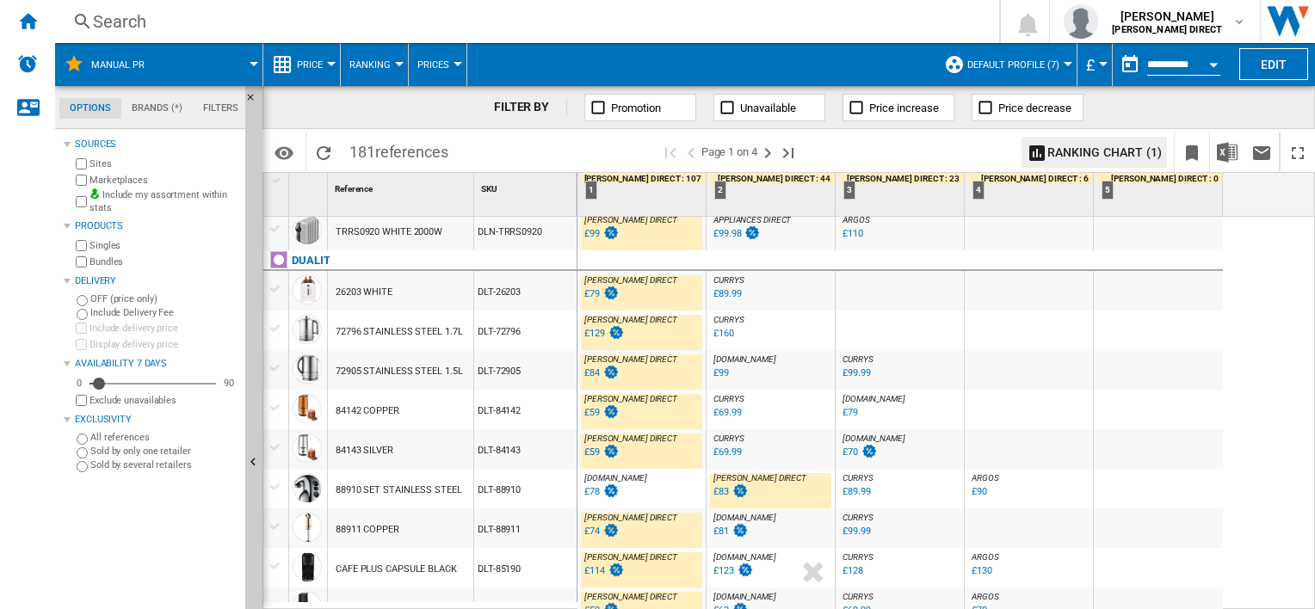
click at [592, 454] on div "£59" at bounding box center [591, 452] width 15 height 11
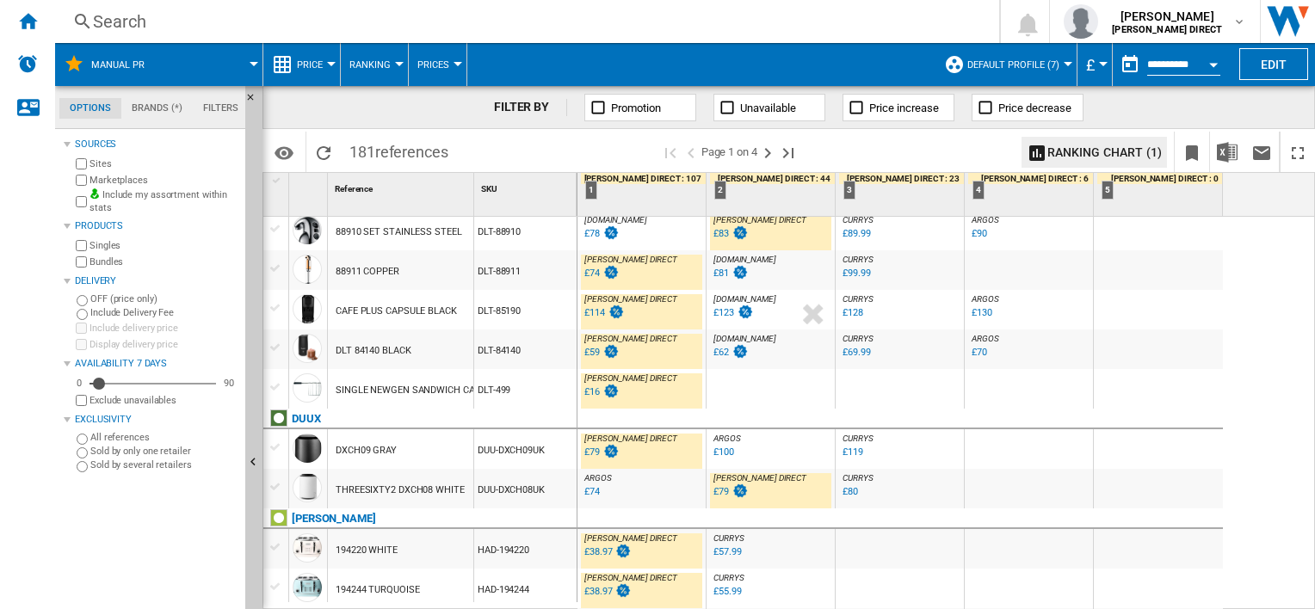
click at [596, 274] on div "£74" at bounding box center [591, 273] width 15 height 11
click at [595, 311] on div "£114" at bounding box center [594, 312] width 21 height 11
click at [598, 354] on div "£59" at bounding box center [591, 352] width 15 height 11
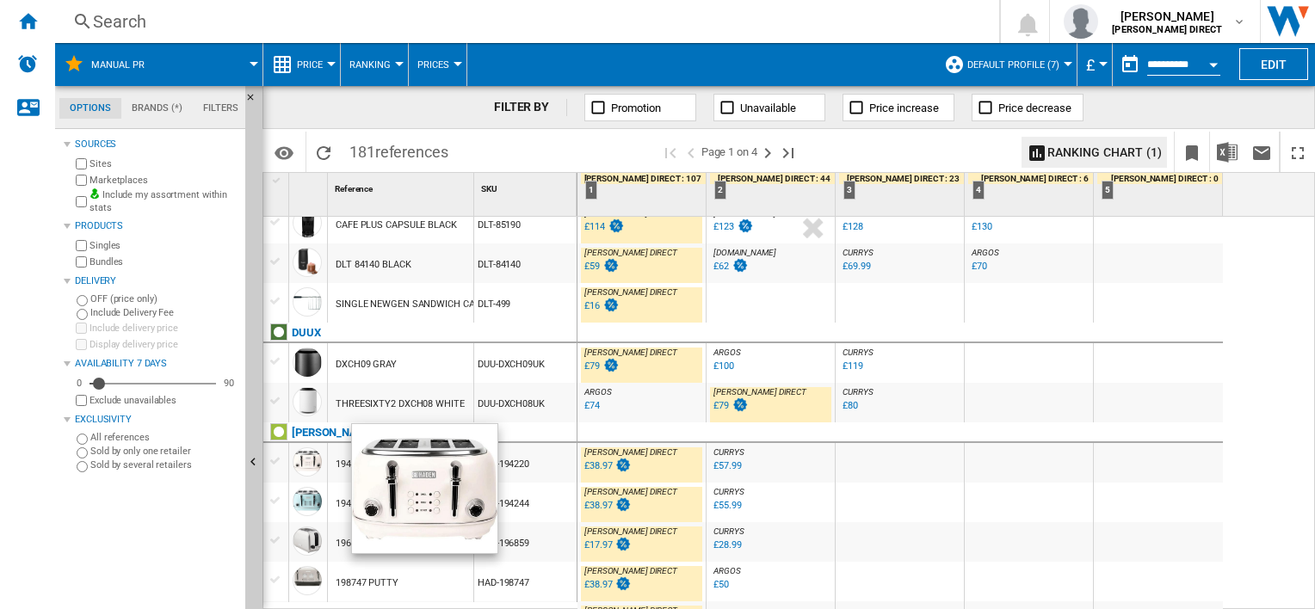
scroll to position [1731, 0]
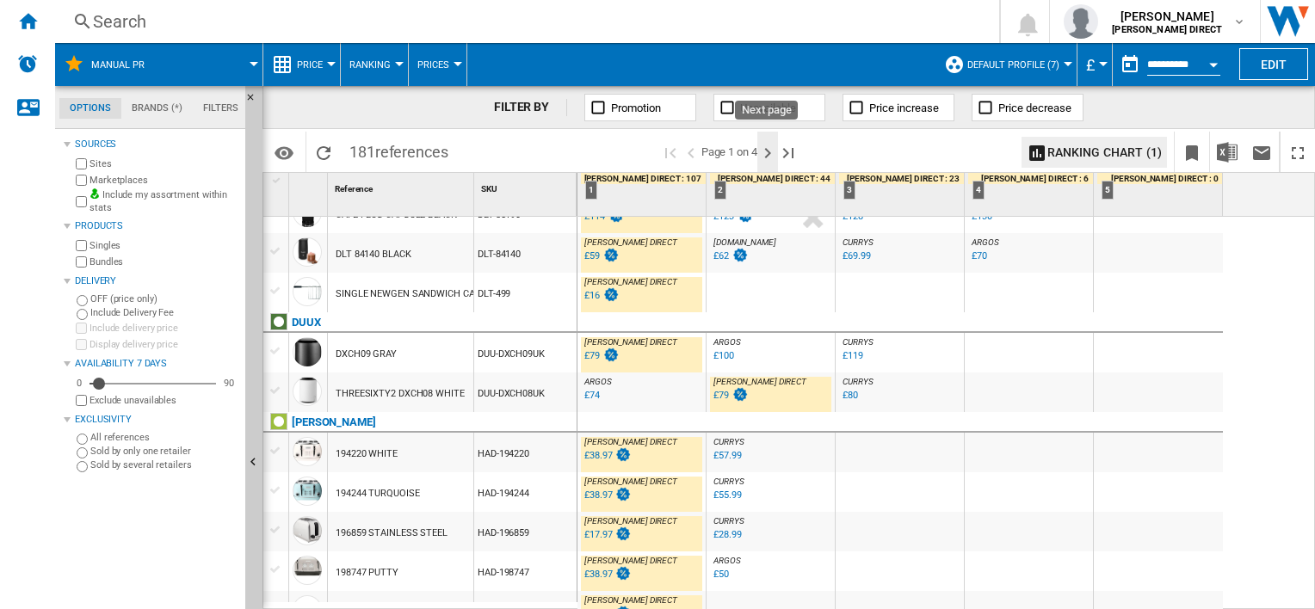
click at [771, 154] on ng-md-icon "Next page" at bounding box center [767, 153] width 21 height 21
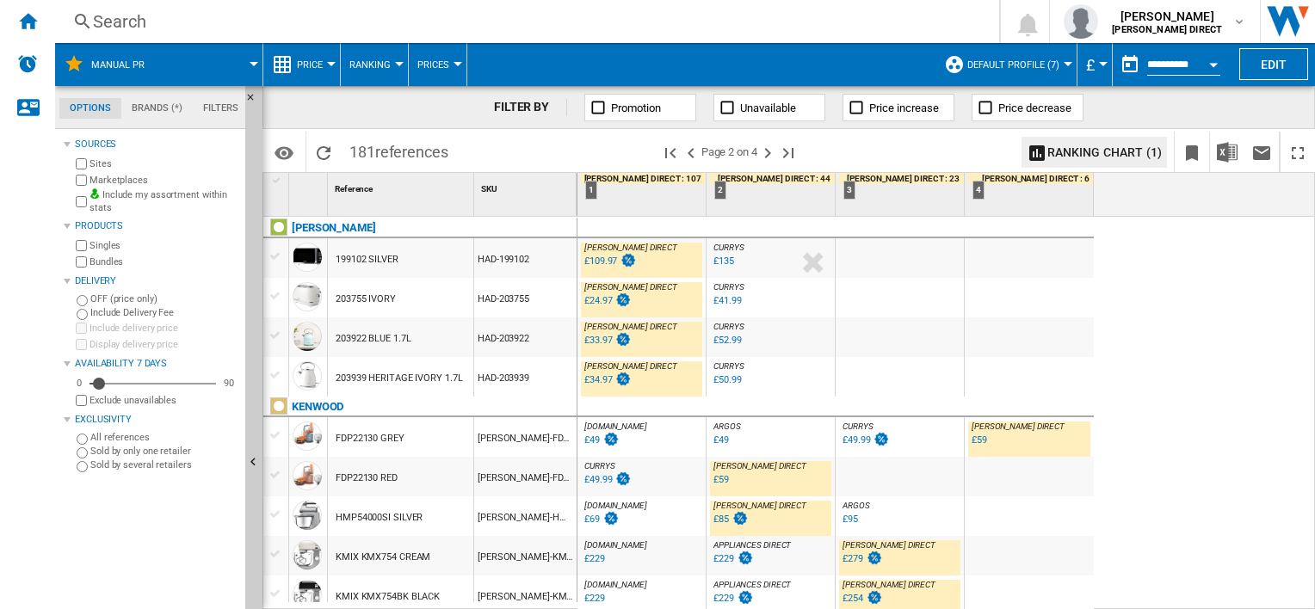
scroll to position [172, 0]
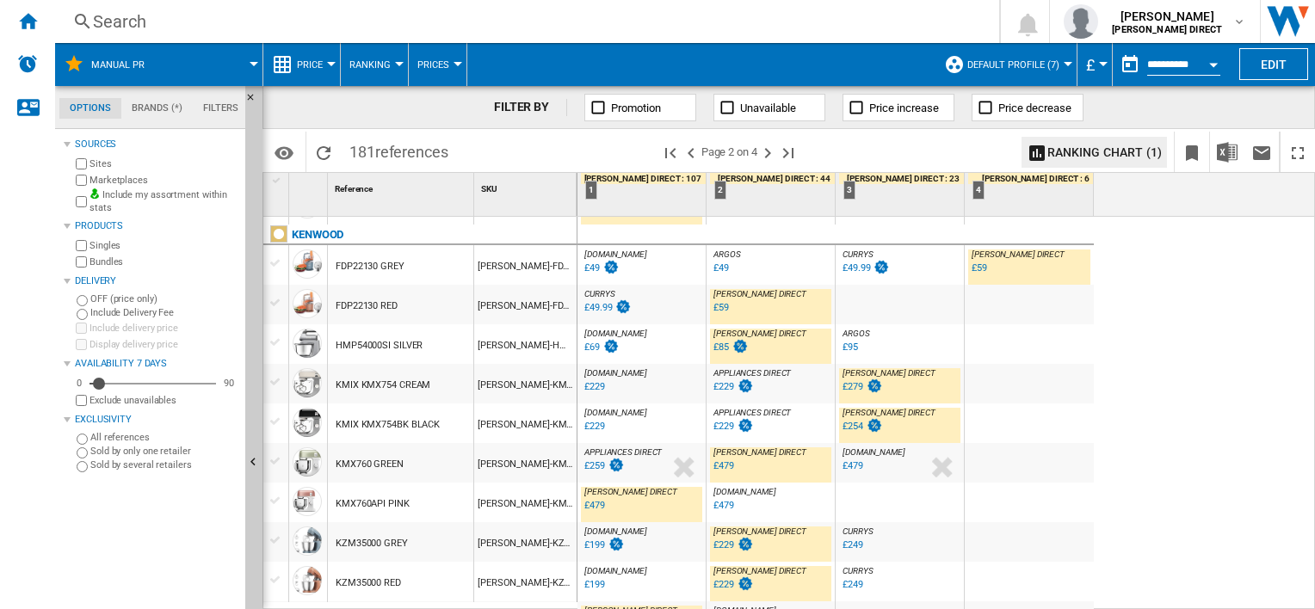
click at [988, 275] on div at bounding box center [991, 280] width 9 height 41
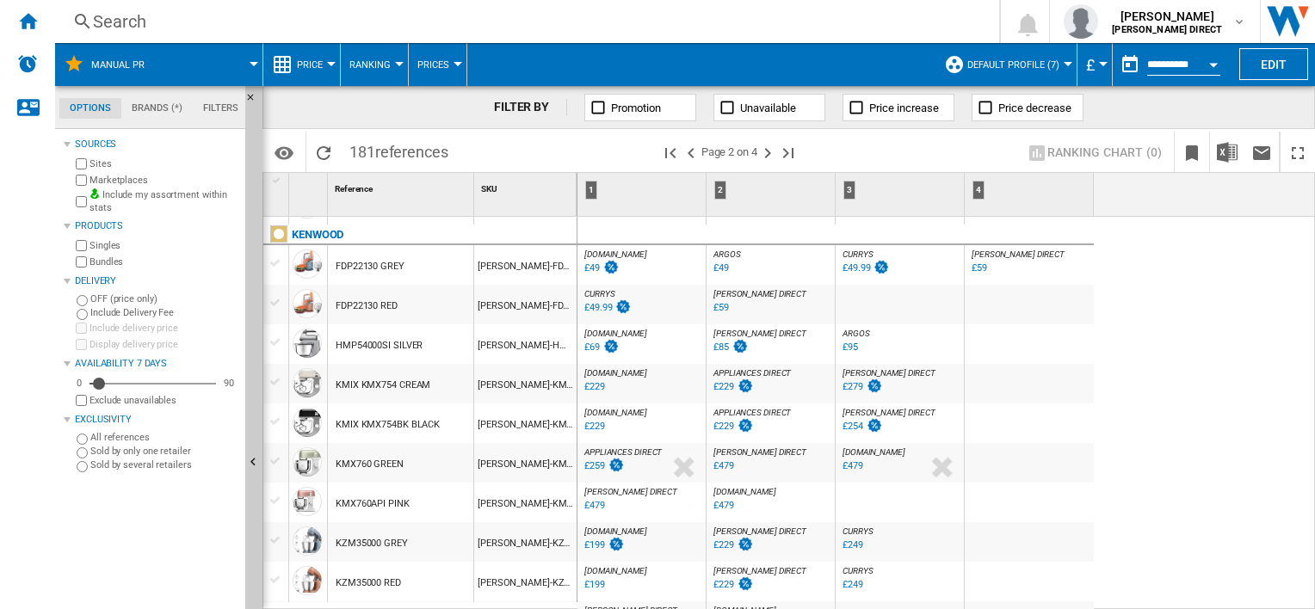
click at [1045, 266] on div "[PERSON_NAME] DIRECT : [PERSON_NAME] DIRECT 0.0 % £59 % N/A [PERSON_NAME] DIREC…" at bounding box center [1029, 270] width 122 height 40
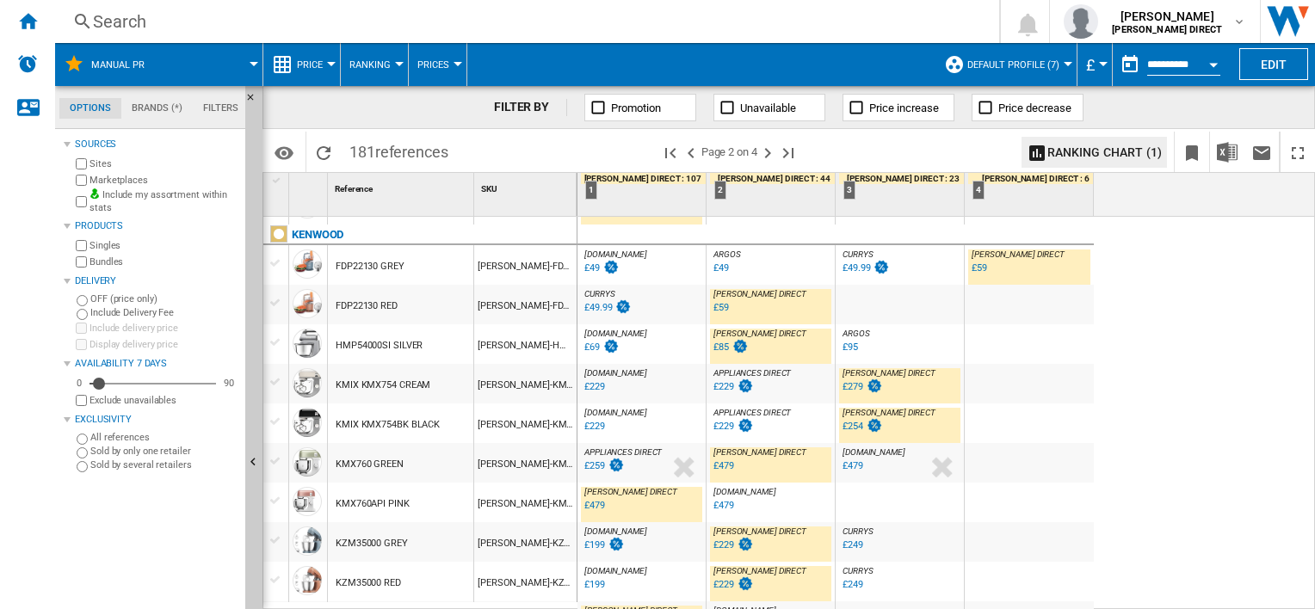
click at [981, 268] on div "£59" at bounding box center [978, 267] width 15 height 11
click at [593, 509] on div "£479" at bounding box center [594, 505] width 21 height 11
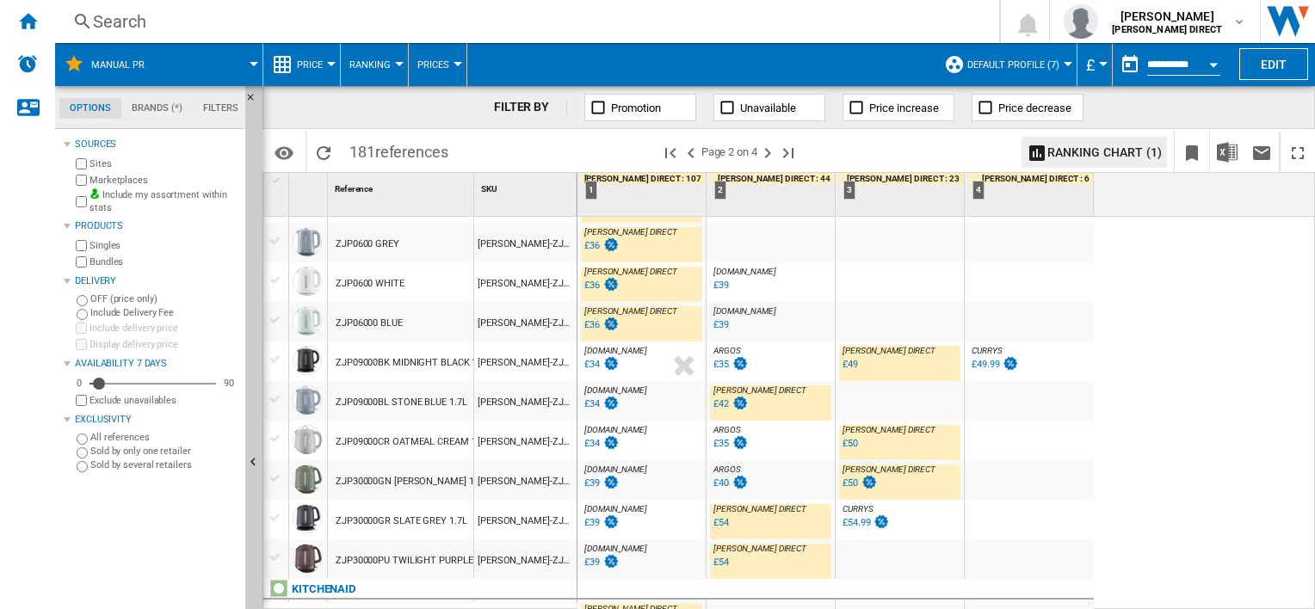
scroll to position [1032, 0]
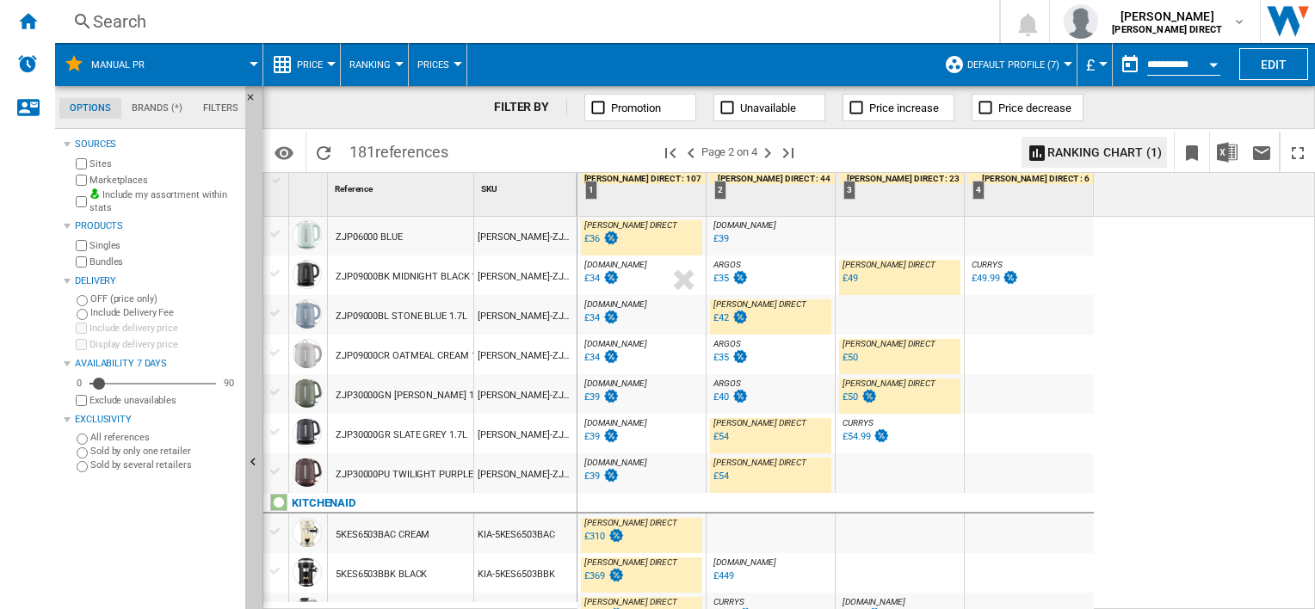
click at [719, 439] on div "£54" at bounding box center [720, 436] width 15 height 11
click at [716, 478] on div "£54" at bounding box center [720, 476] width 15 height 11
click at [718, 318] on div "£42" at bounding box center [720, 317] width 15 height 11
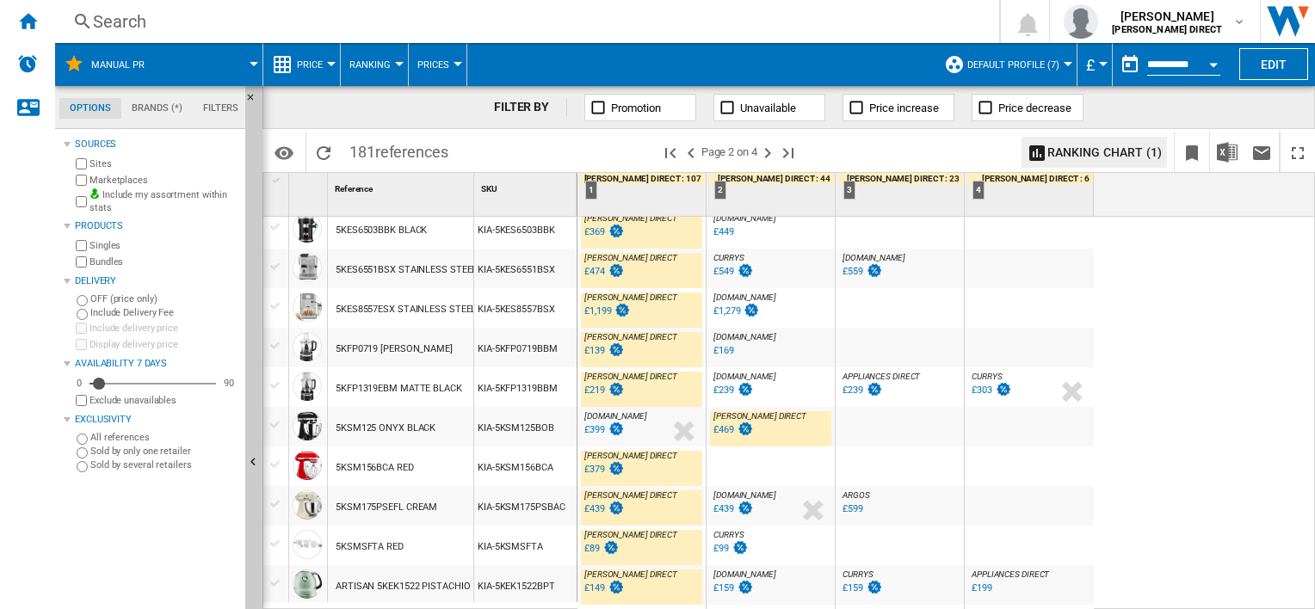
scroll to position [1291, 0]
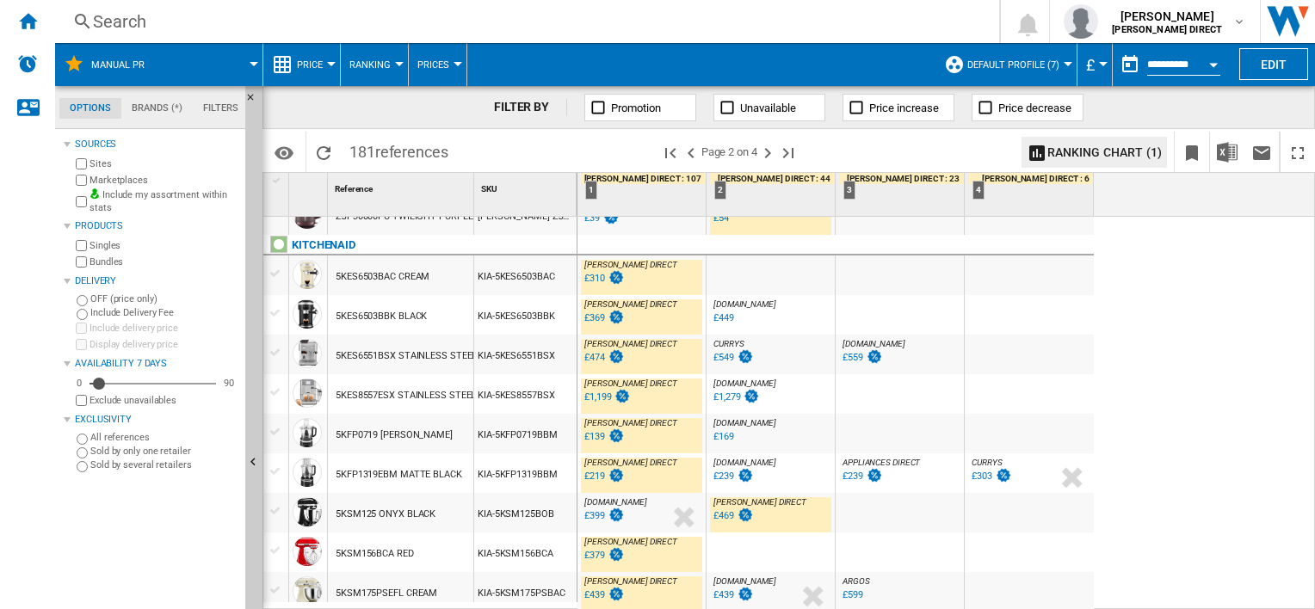
click at [593, 320] on div "£369" at bounding box center [594, 317] width 21 height 11
click at [601, 354] on div "£474" at bounding box center [594, 357] width 21 height 11
click at [595, 399] on div "£1,199" at bounding box center [597, 396] width 27 height 11
click at [590, 441] on div "£139" at bounding box center [594, 436] width 21 height 11
click at [594, 479] on div "£219" at bounding box center [594, 476] width 21 height 11
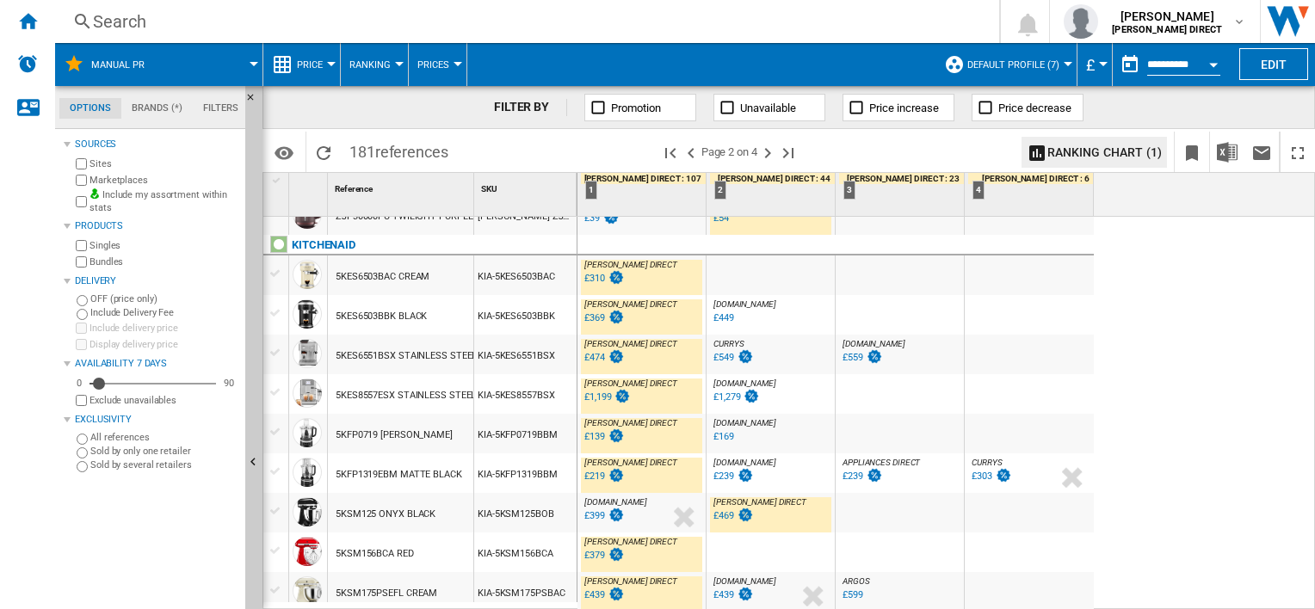
scroll to position [1377, 0]
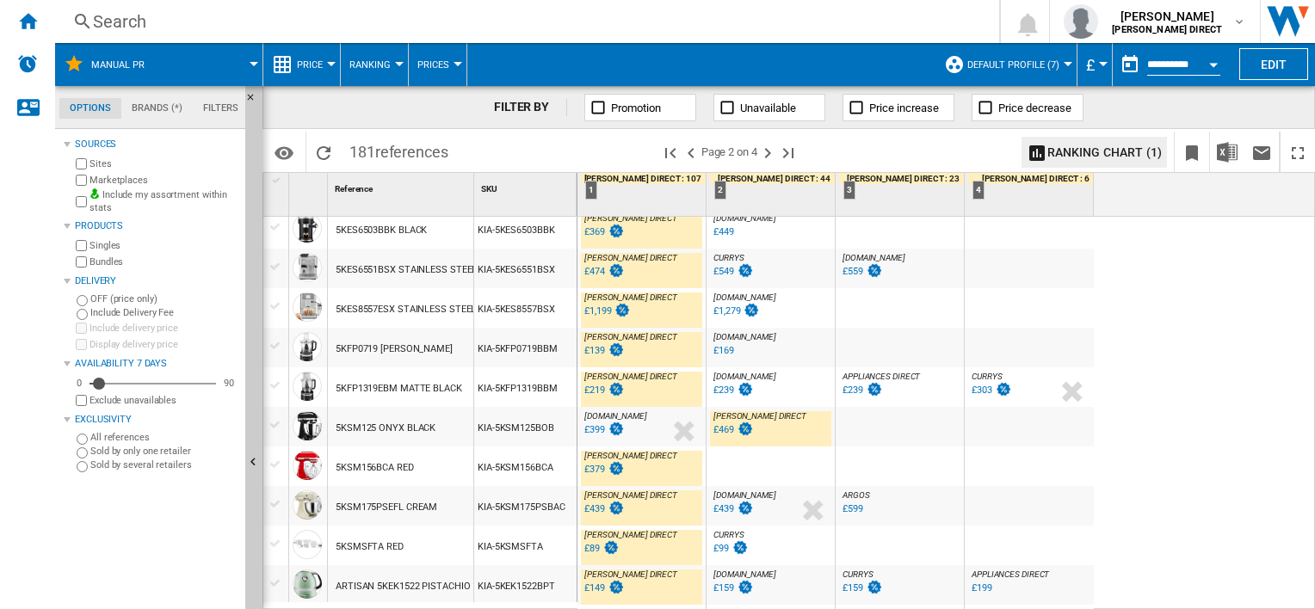
click at [593, 471] on div "£379" at bounding box center [594, 469] width 21 height 11
click at [600, 509] on div "£439" at bounding box center [594, 508] width 21 height 11
click at [595, 549] on div "£89" at bounding box center [591, 548] width 15 height 11
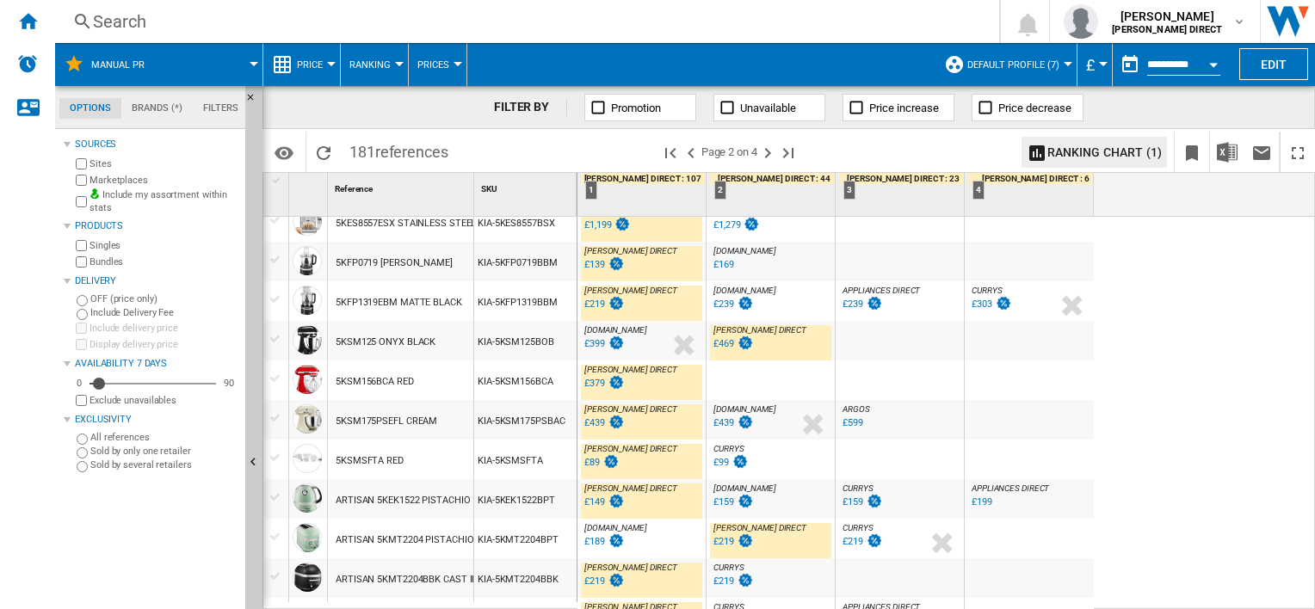
click at [597, 502] on div "£149" at bounding box center [594, 501] width 21 height 11
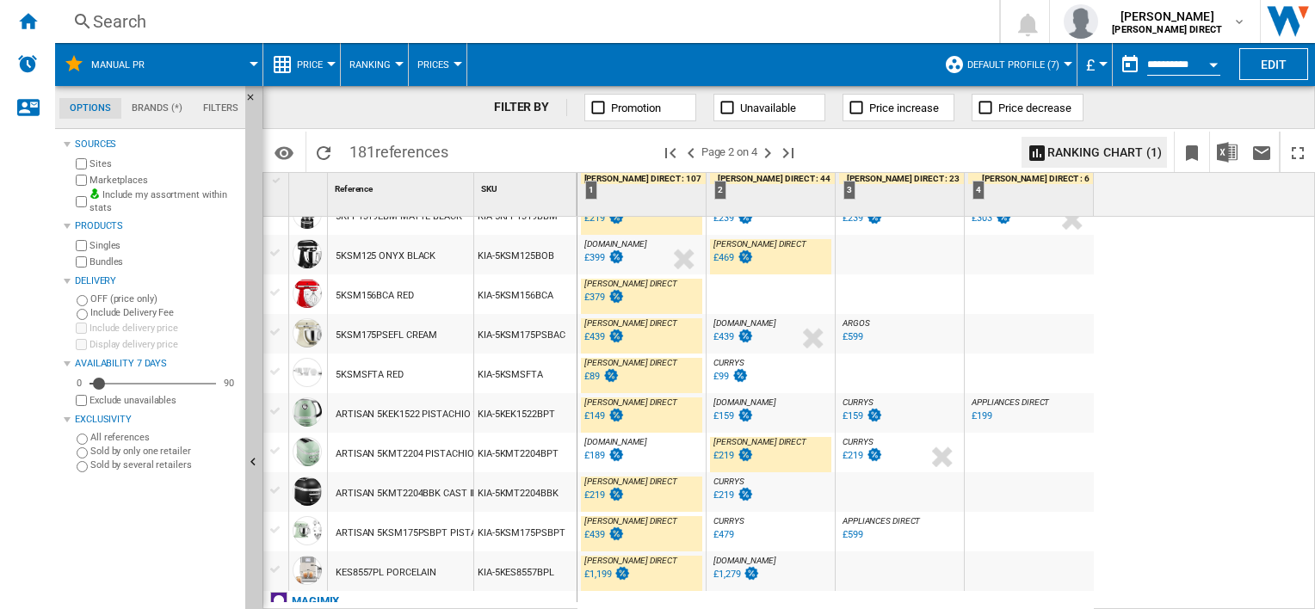
click at [591, 496] on div "£219" at bounding box center [594, 495] width 21 height 11
click at [599, 537] on div "£439" at bounding box center [594, 534] width 21 height 11
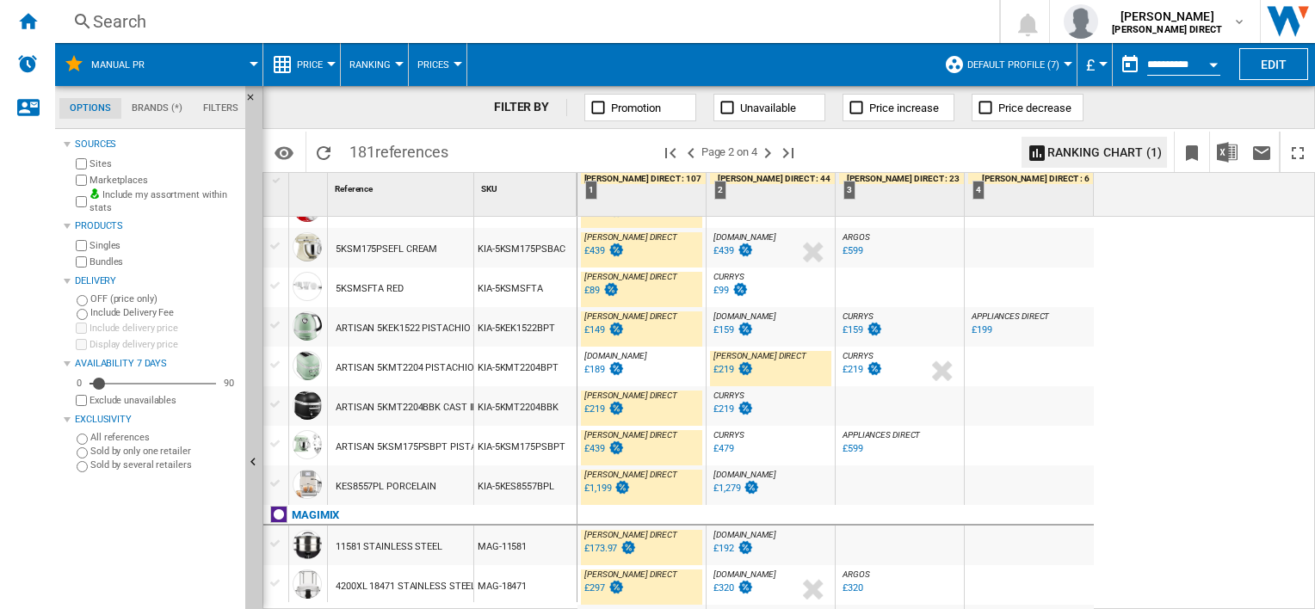
click at [595, 489] on div "£1,199" at bounding box center [597, 488] width 27 height 11
click at [592, 451] on div "£439" at bounding box center [594, 448] width 21 height 11
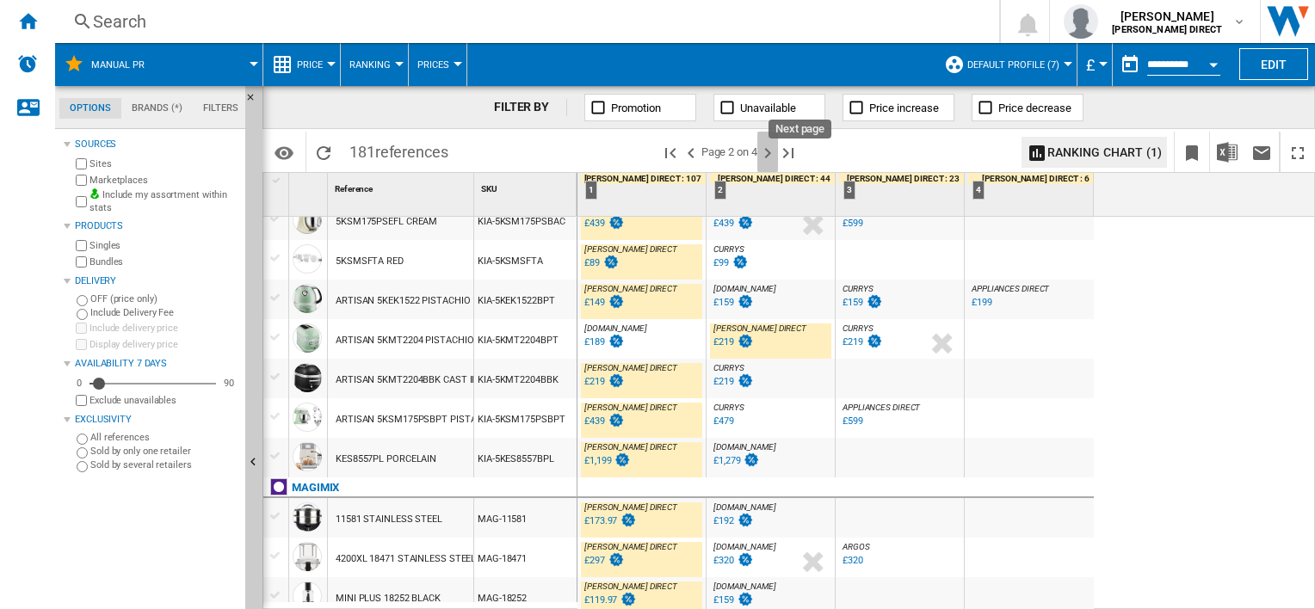
click at [772, 154] on ng-md-icon "Next page" at bounding box center [767, 153] width 21 height 21
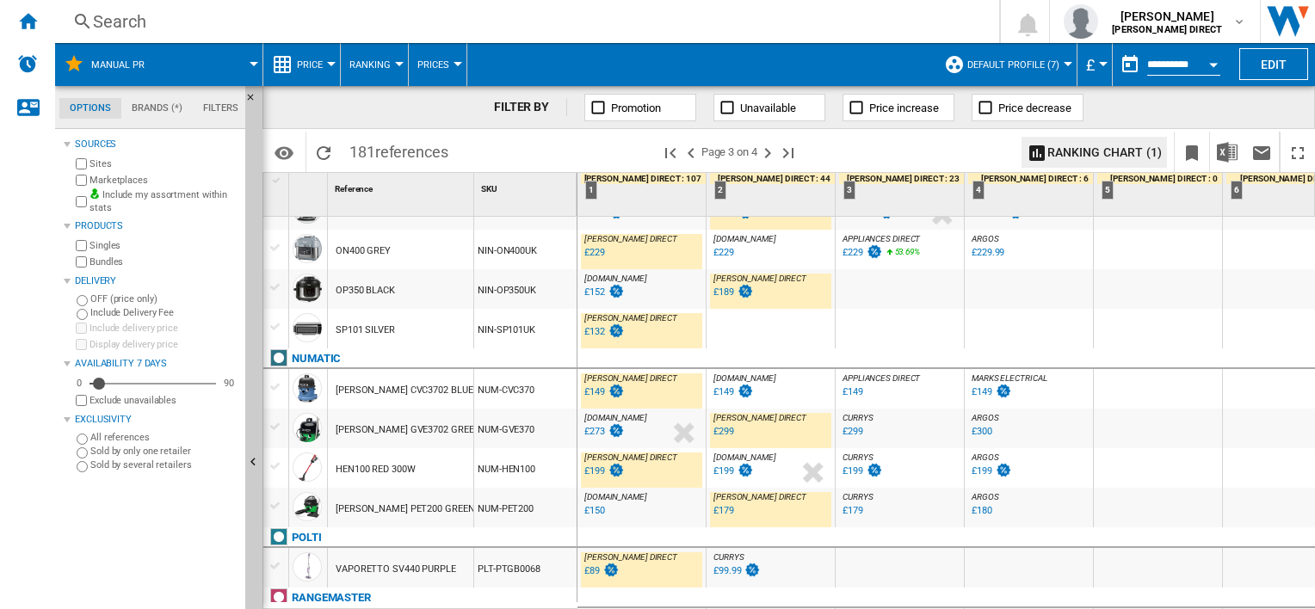
scroll to position [688, 0]
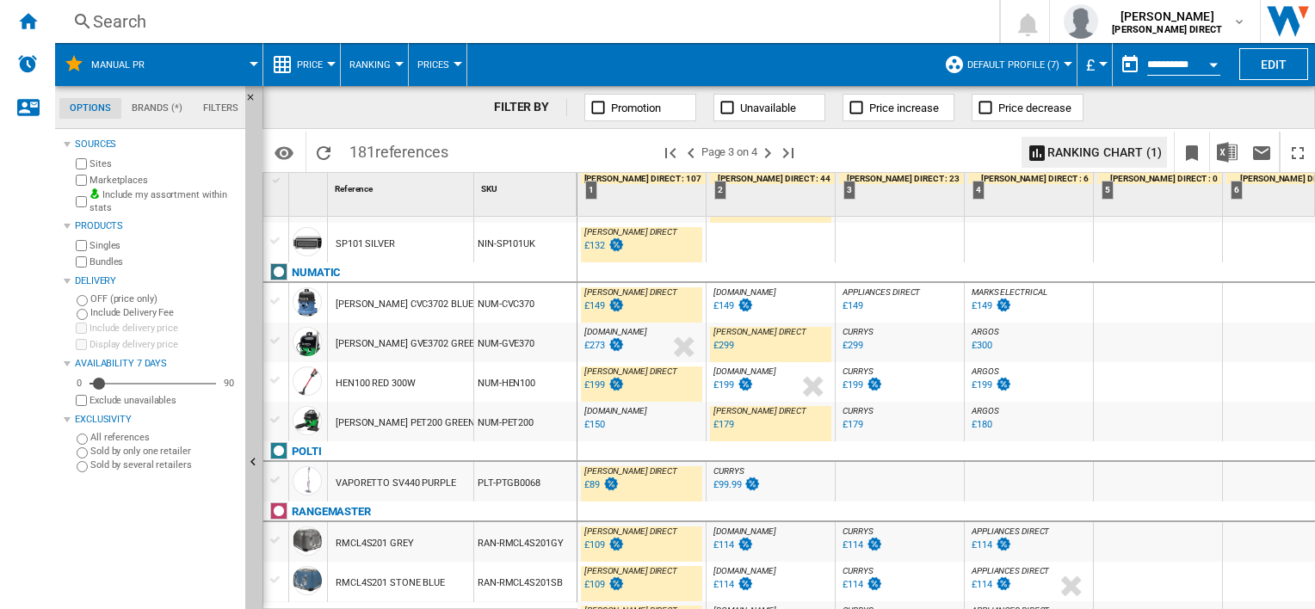
click at [599, 310] on div "£149" at bounding box center [594, 305] width 21 height 11
click at [595, 383] on div "£199" at bounding box center [594, 384] width 21 height 11
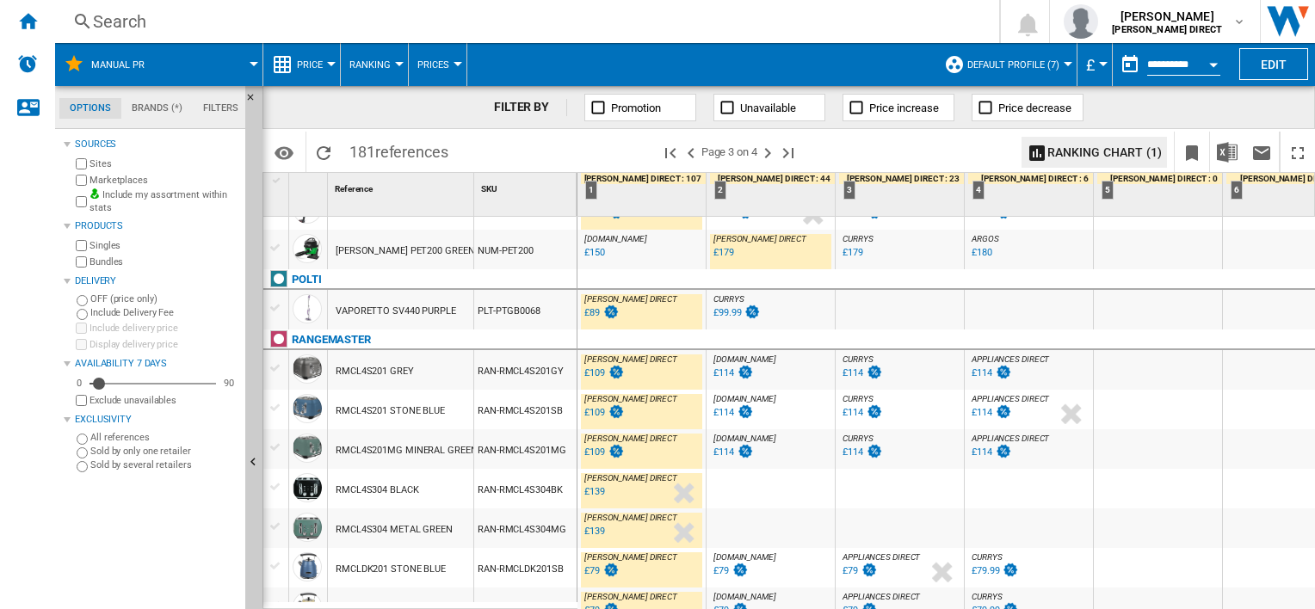
scroll to position [946, 0]
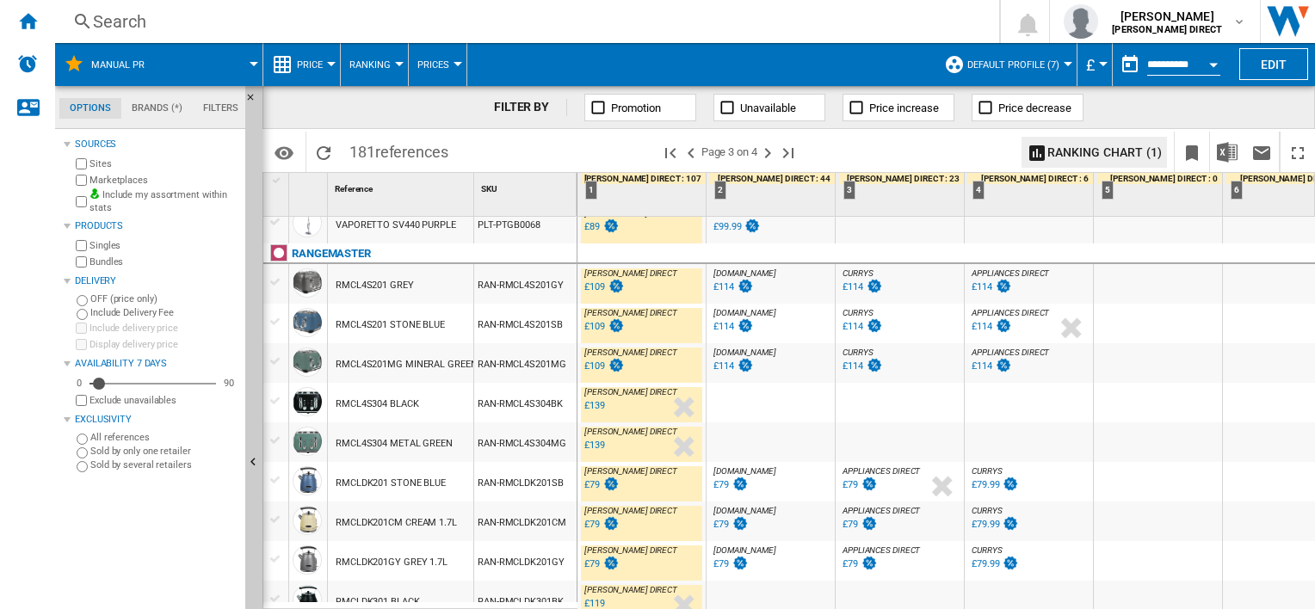
click at [589, 403] on div "£139" at bounding box center [594, 405] width 21 height 11
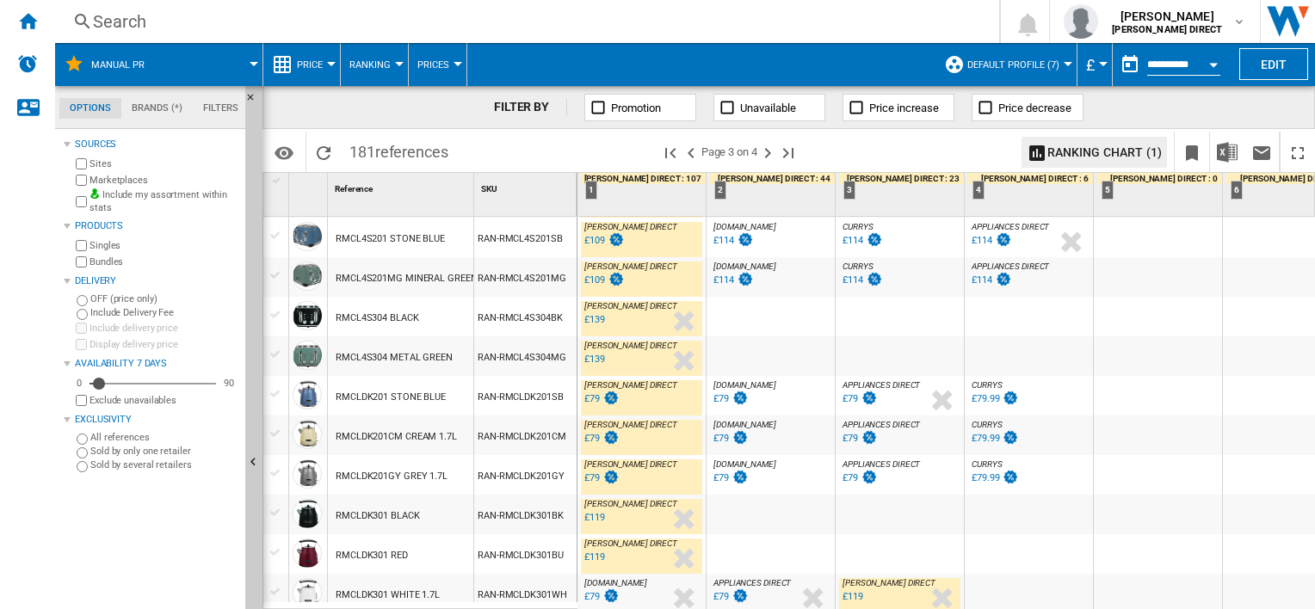
scroll to position [1118, 0]
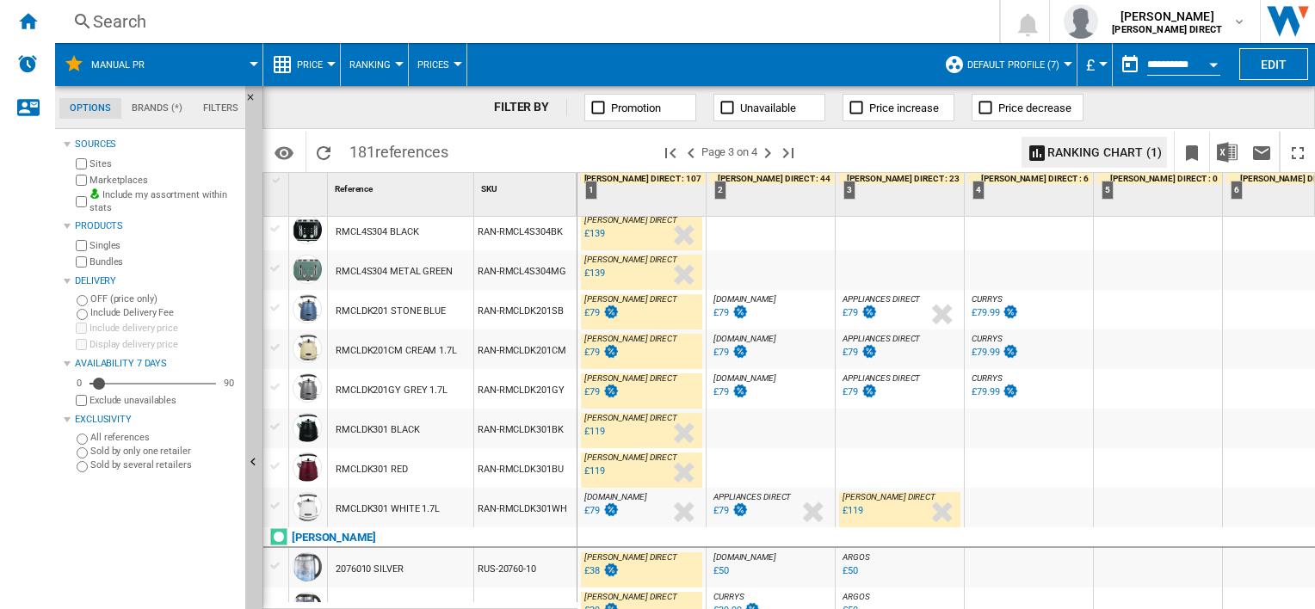
click at [590, 467] on div "£119" at bounding box center [594, 470] width 21 height 11
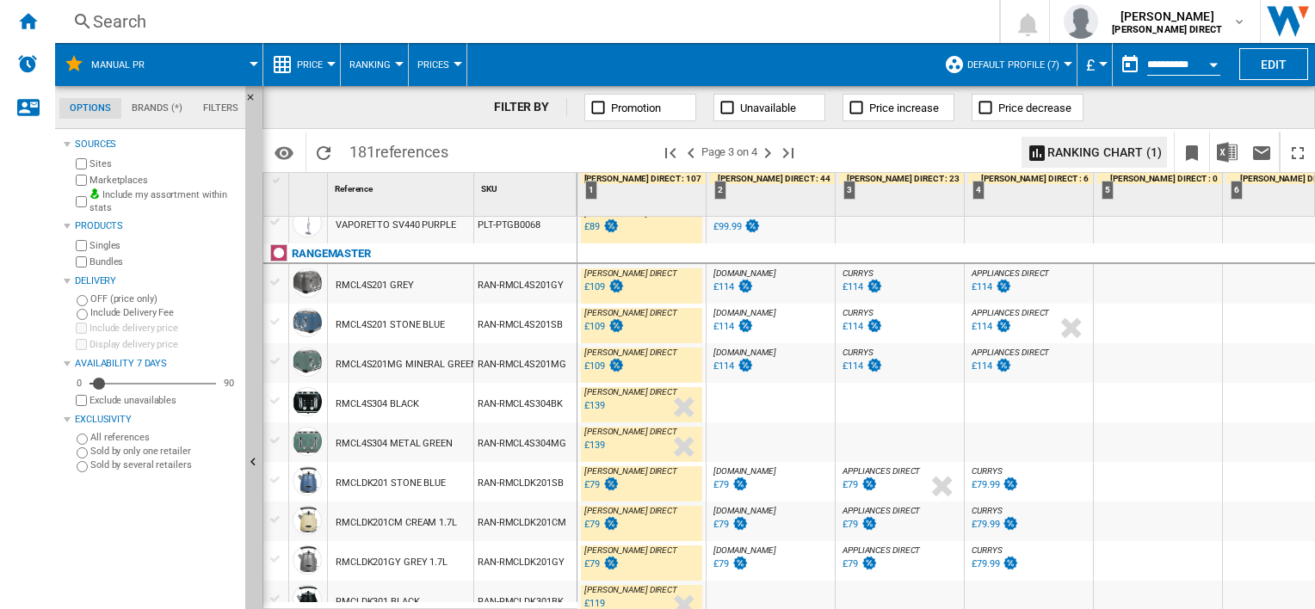
scroll to position [1377, 0]
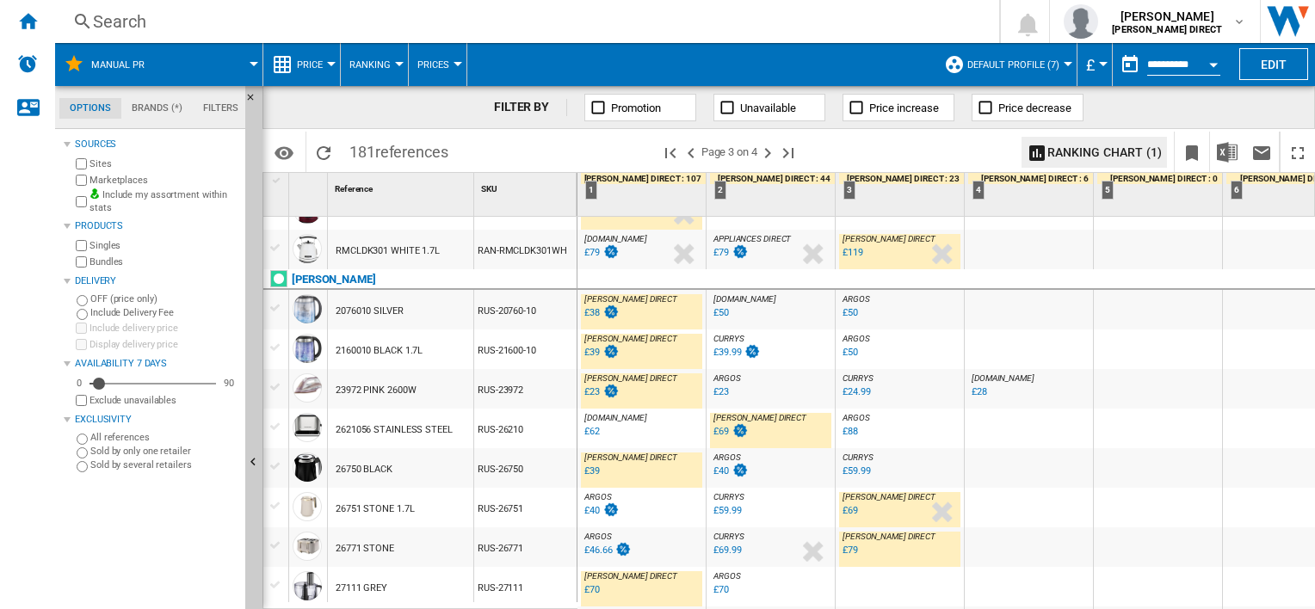
click at [720, 436] on div "£69" at bounding box center [720, 431] width 15 height 11
click at [592, 473] on div "£39" at bounding box center [591, 470] width 15 height 11
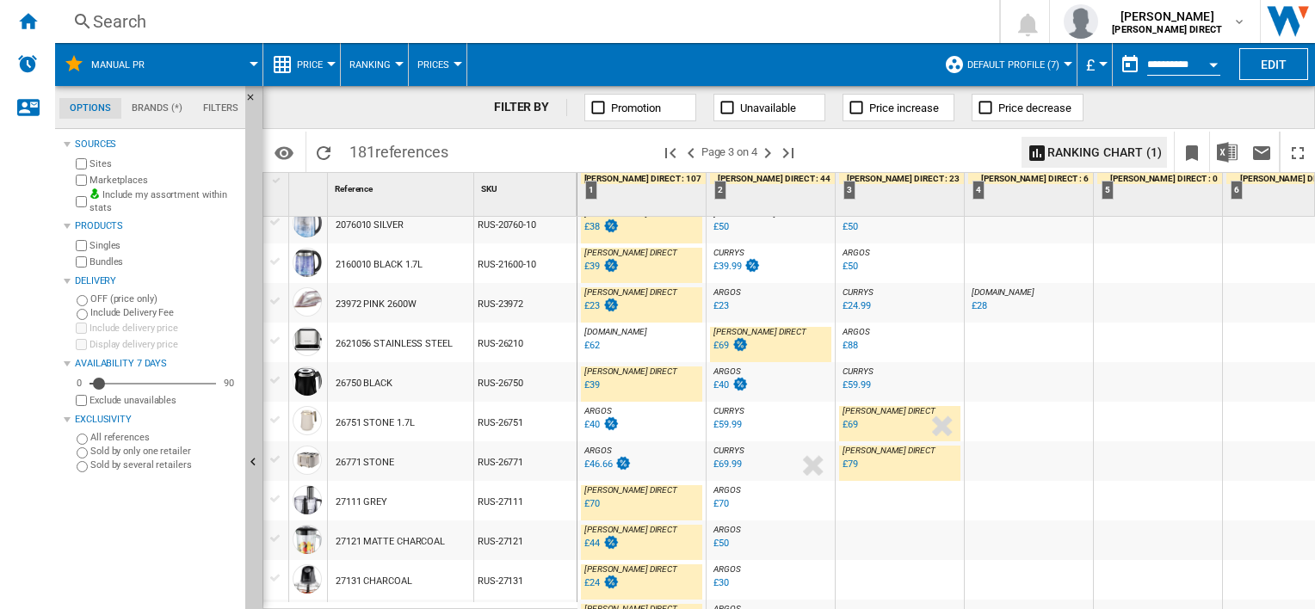
click at [853, 462] on div "£79" at bounding box center [849, 464] width 15 height 11
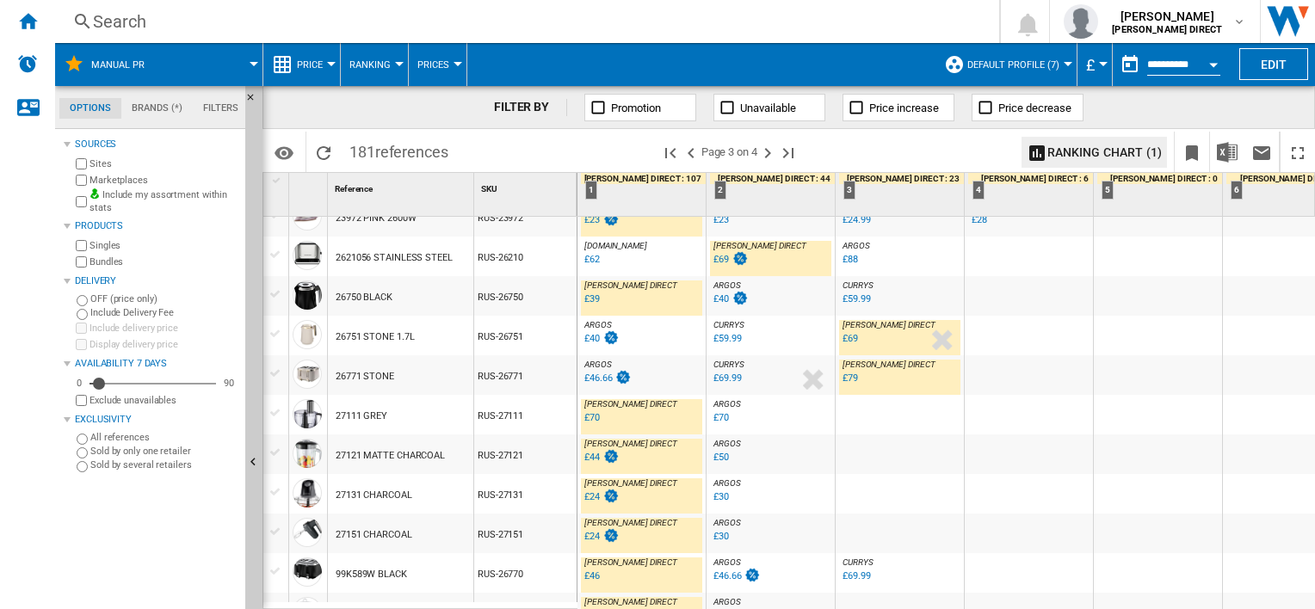
click at [590, 422] on div "£70" at bounding box center [591, 417] width 15 height 11
click at [588, 464] on div "£44" at bounding box center [601, 457] width 38 height 17
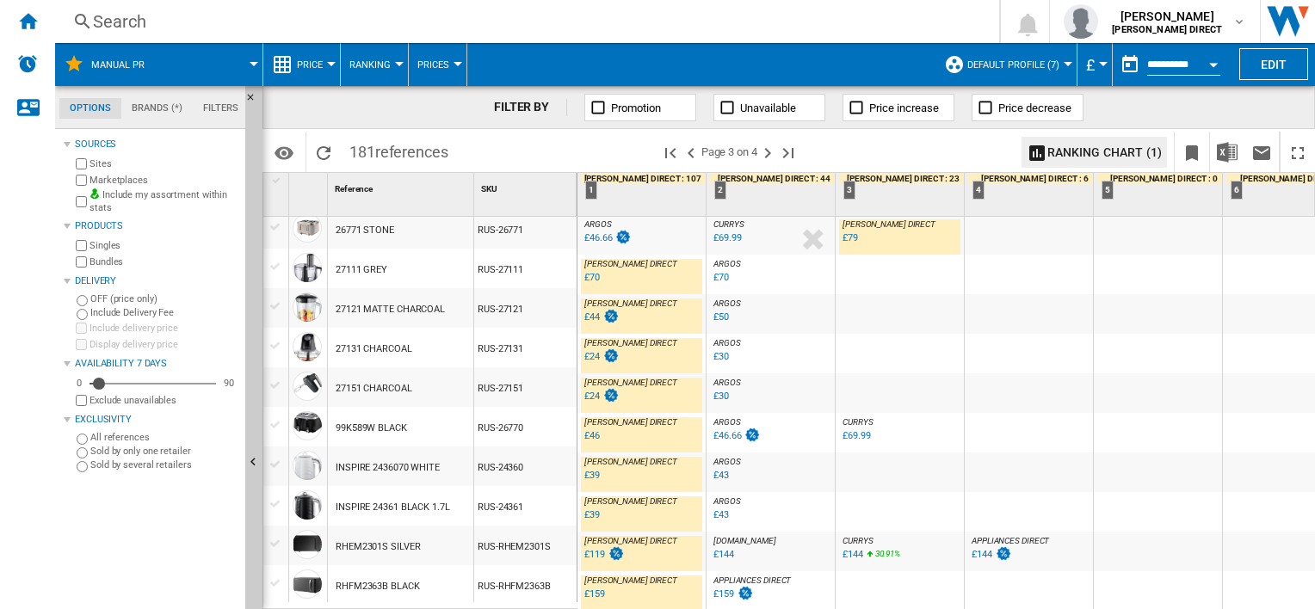
scroll to position [1697, 0]
click at [591, 430] on div "£46" at bounding box center [591, 435] width 15 height 11
click at [765, 153] on ng-md-icon "Next page" at bounding box center [767, 153] width 21 height 21
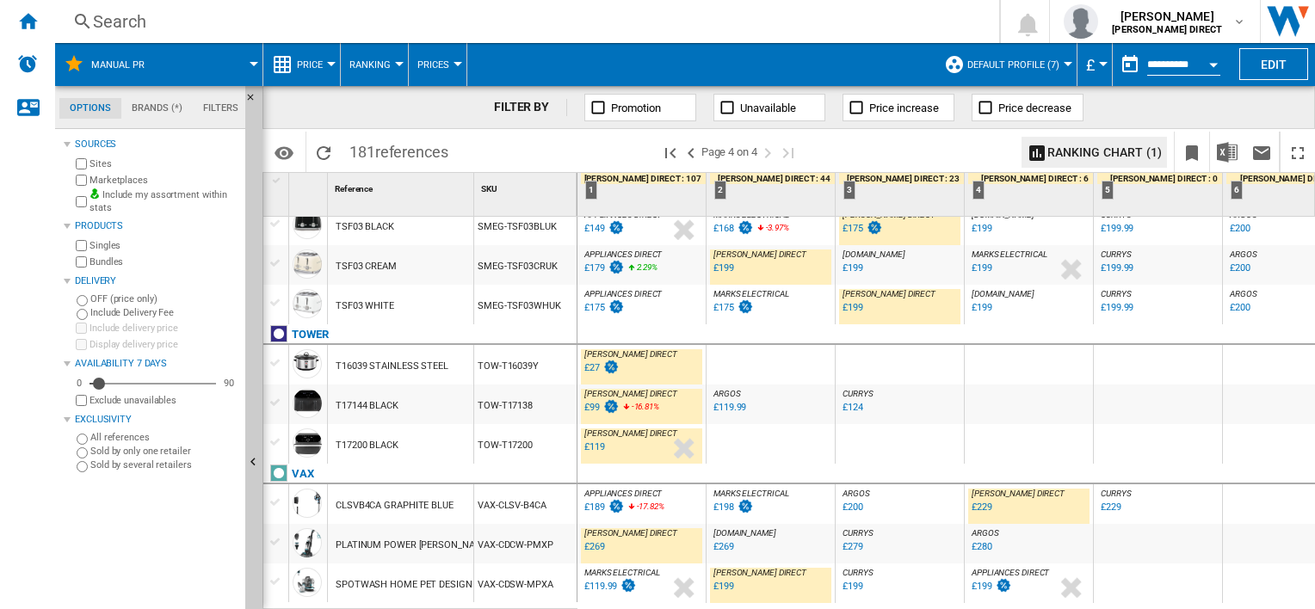
scroll to position [1007, 0]
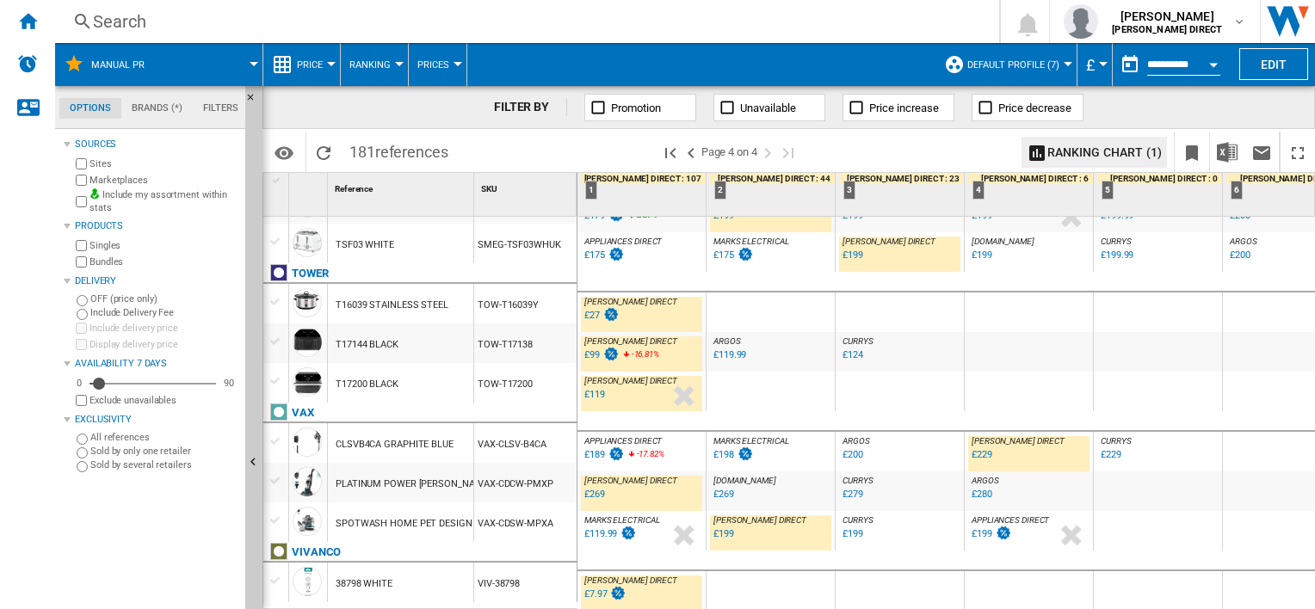
click at [733, 349] on div "£119.99" at bounding box center [729, 354] width 33 height 11
click at [602, 347] on img at bounding box center [610, 354] width 17 height 15
click at [595, 451] on div "£189" at bounding box center [594, 454] width 21 height 11
click at [985, 449] on div "£229" at bounding box center [981, 454] width 21 height 11
click at [596, 489] on div "£269" at bounding box center [594, 494] width 21 height 11
